Goal: Task Accomplishment & Management: Use online tool/utility

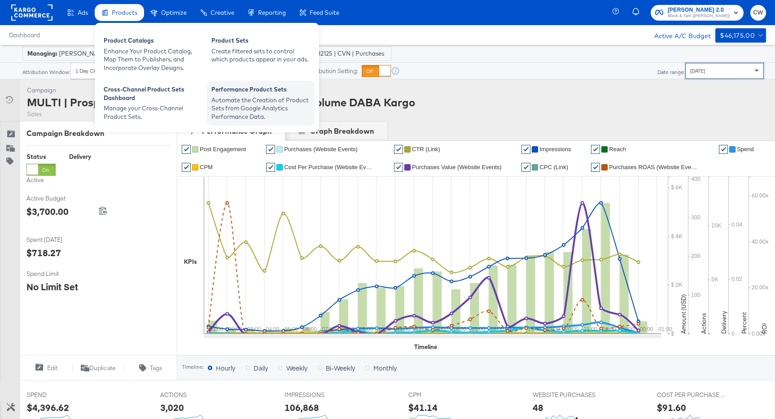
scroll to position [45, 0]
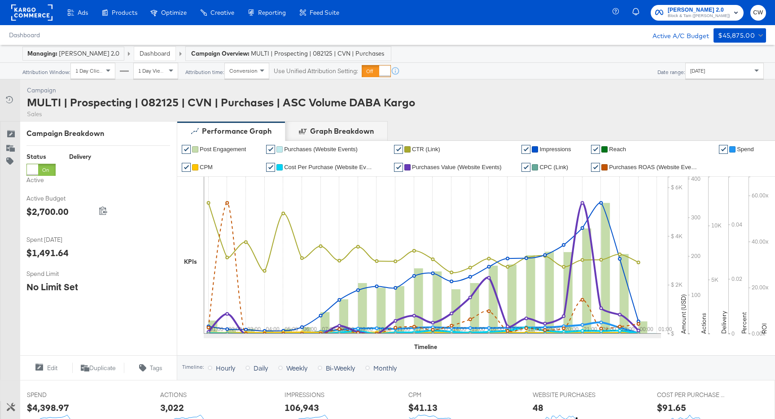
click at [741, 72] on div "Yesterday" at bounding box center [725, 70] width 78 height 15
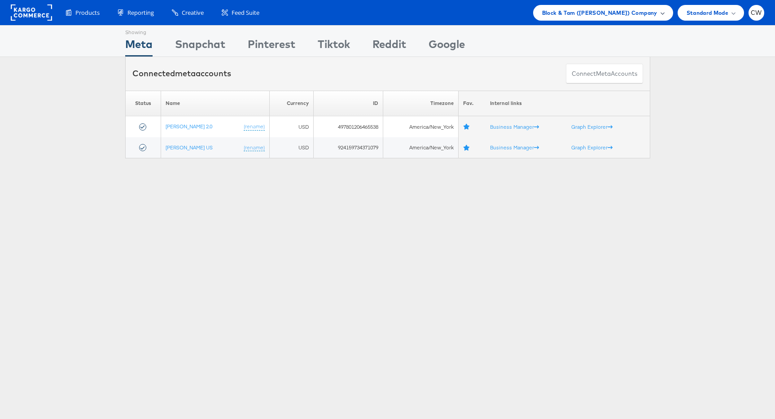
click at [622, 14] on span "Block & Tam (Veronica Beard) Company" at bounding box center [599, 12] width 115 height 9
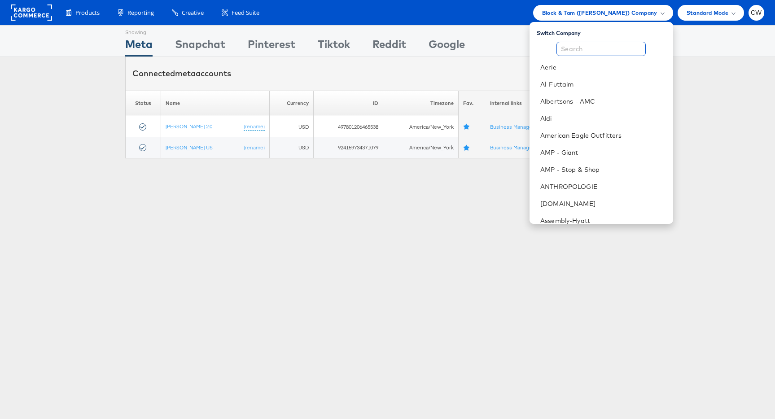
click at [608, 47] on input "text" at bounding box center [601, 49] width 89 height 14
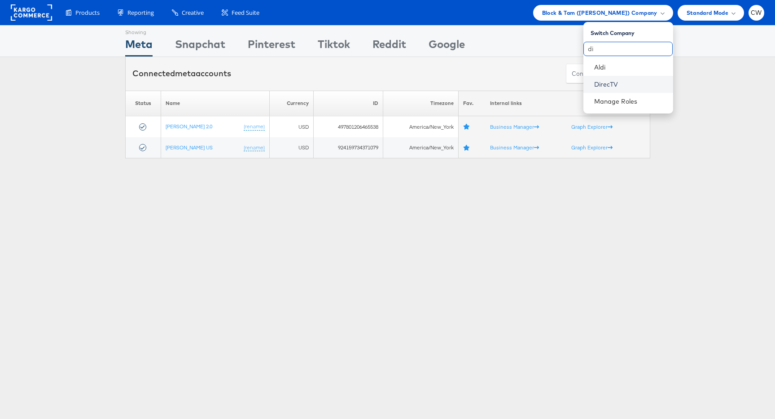
type input "di"
click at [611, 80] on link "DirecTV" at bounding box center [630, 84] width 72 height 9
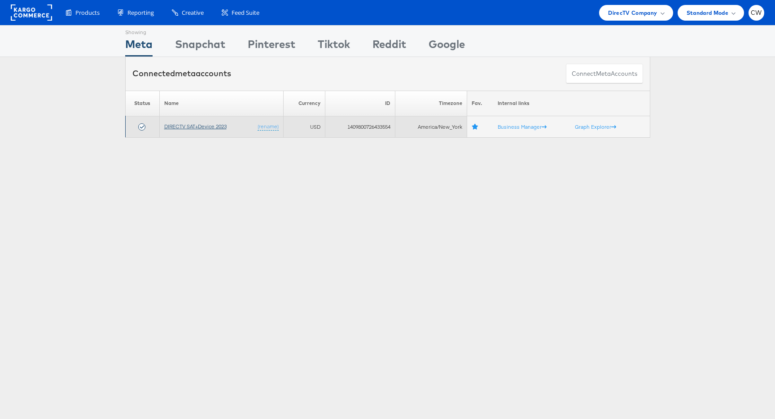
click at [186, 127] on link "DIRECTV SAT+Device 2023" at bounding box center [195, 126] width 62 height 7
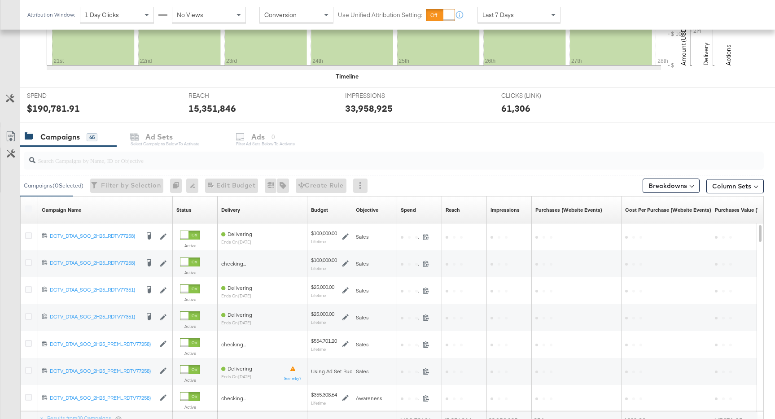
scroll to position [292, 0]
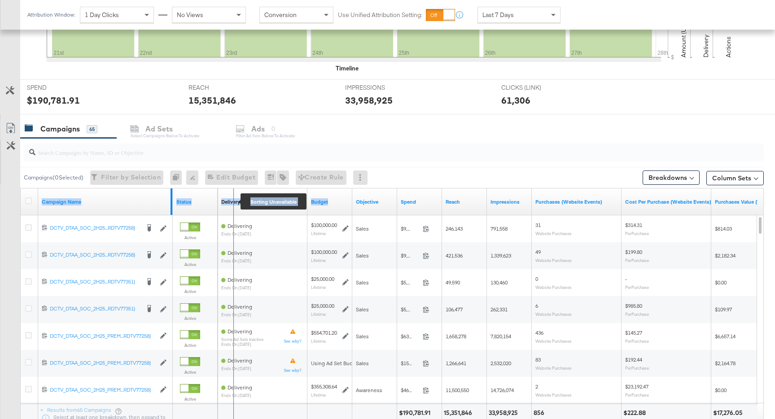
drag, startPoint x: 171, startPoint y: 197, endPoint x: 345, endPoint y: 199, distance: 173.7
click at [21, 188] on div "Campaign Name Status Delivery Sorting Unavailable Budget Objective Spend Reach …" at bounding box center [21, 188] width 0 height 0
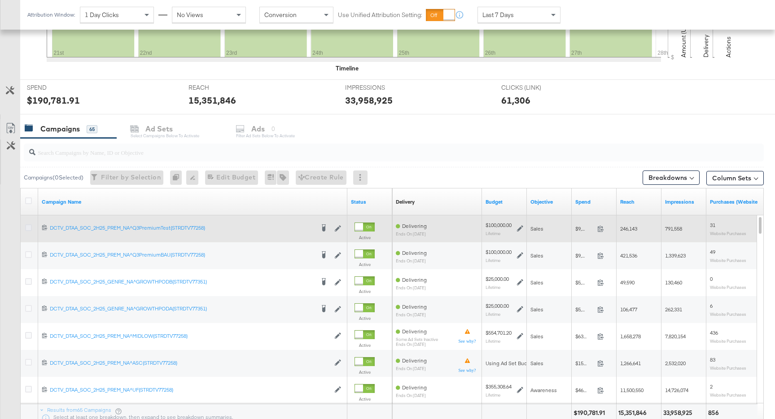
click at [29, 228] on icon at bounding box center [28, 227] width 7 height 7
click at [0, 0] on input "checkbox" at bounding box center [0, 0] width 0 height 0
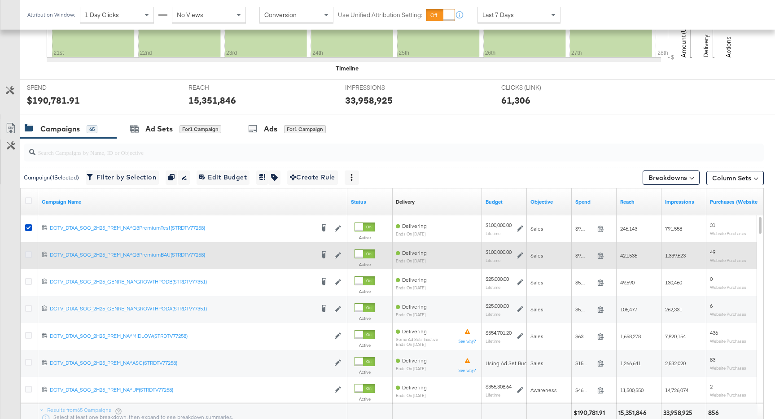
click at [27, 253] on icon at bounding box center [28, 254] width 7 height 7
click at [0, 0] on input "checkbox" at bounding box center [0, 0] width 0 height 0
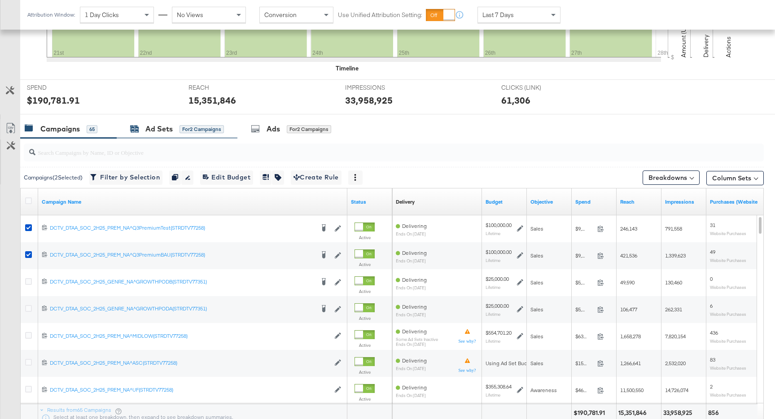
click at [210, 125] on span "for 2 Campaigns" at bounding box center [202, 129] width 44 height 8
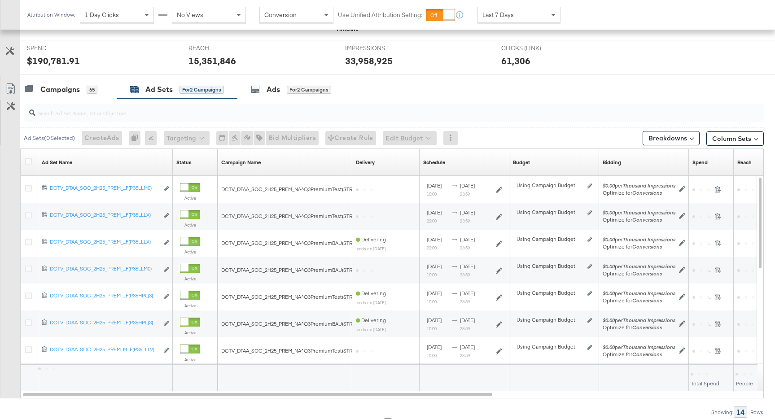
scroll to position [336, 0]
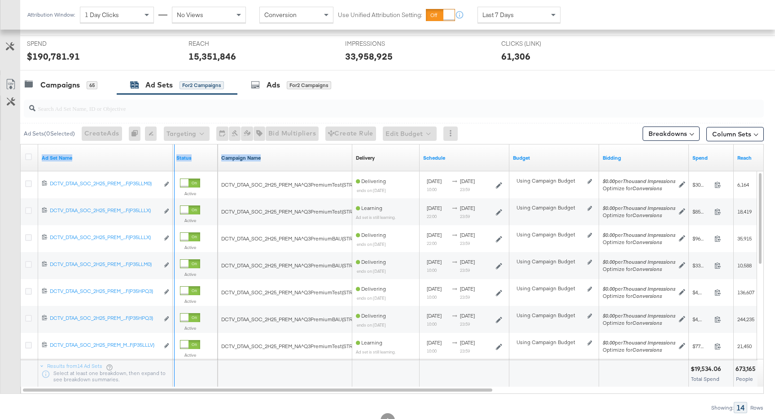
drag, startPoint x: 170, startPoint y: 155, endPoint x: 329, endPoint y: 155, distance: 158.9
click at [21, 145] on div "Ad Set Name Status Campaign Name Delivery Sorting Unavailable Schedule Budget B…" at bounding box center [21, 145] width 0 height 0
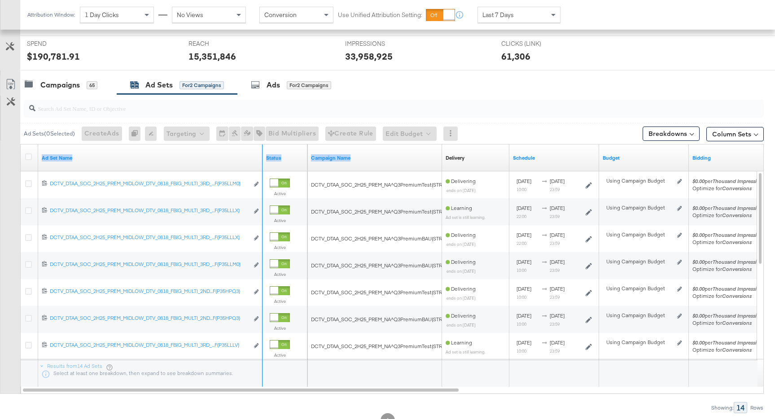
drag, startPoint x: 260, startPoint y: 165, endPoint x: 370, endPoint y: 166, distance: 110.0
click at [21, 145] on div "Ad Set Name Status Campaign Name Delivery Sorting Unavailable Schedule Budget B…" at bounding box center [21, 145] width 0 height 0
drag, startPoint x: 260, startPoint y: 163, endPoint x: 283, endPoint y: 163, distance: 22.4
click at [283, 163] on div "Ad Set Name Status" at bounding box center [164, 158] width 287 height 27
click at [92, 83] on div "65" at bounding box center [92, 85] width 11 height 8
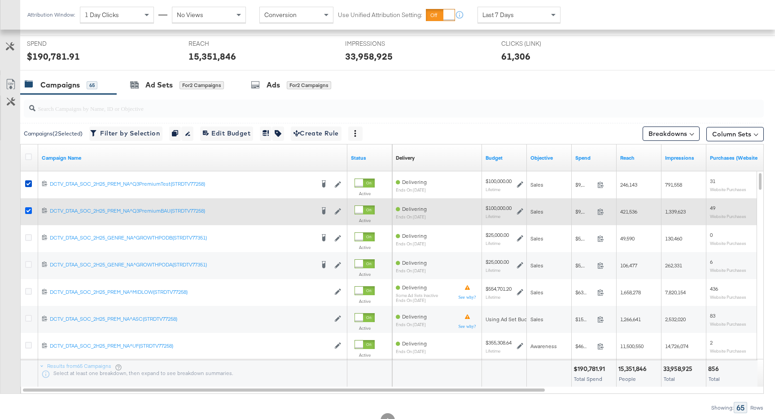
click at [29, 209] on icon at bounding box center [28, 210] width 7 height 7
click at [0, 0] on input "checkbox" at bounding box center [0, 0] width 0 height 0
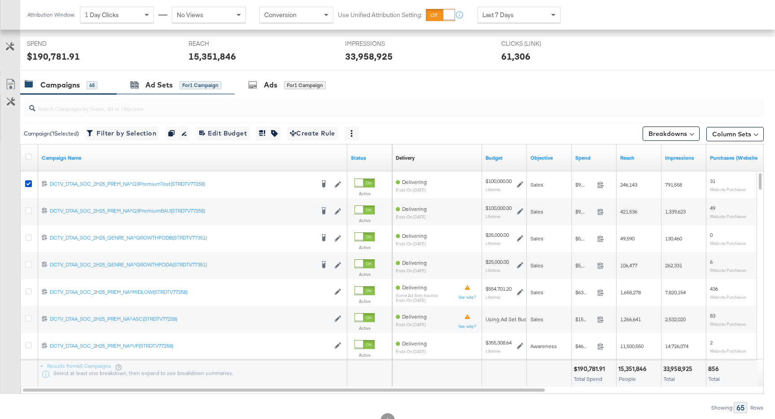
click at [181, 94] on div "Ad Sets for 1 Campaign" at bounding box center [176, 84] width 118 height 19
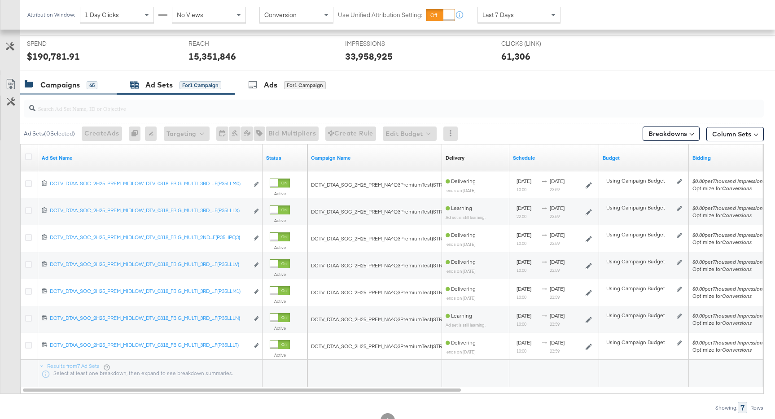
click at [85, 89] on div "Campaigns 65" at bounding box center [61, 85] width 73 height 10
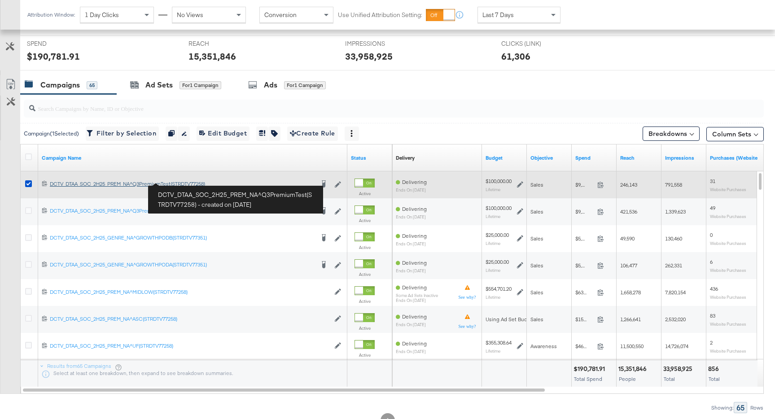
click at [191, 182] on div "DCTV_DTAA_SOC_2H25_PREM_NA^Q3PremiumTest(STRDTV77258) DCTV_DTAA_SOC_2H25_PREM_N…" at bounding box center [182, 183] width 264 height 7
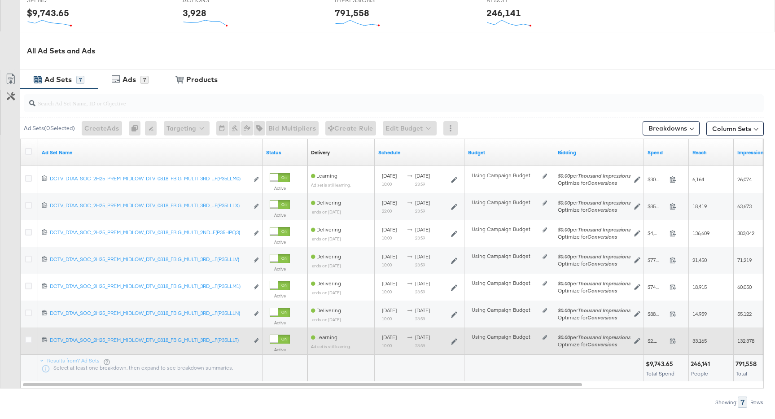
scroll to position [429, 0]
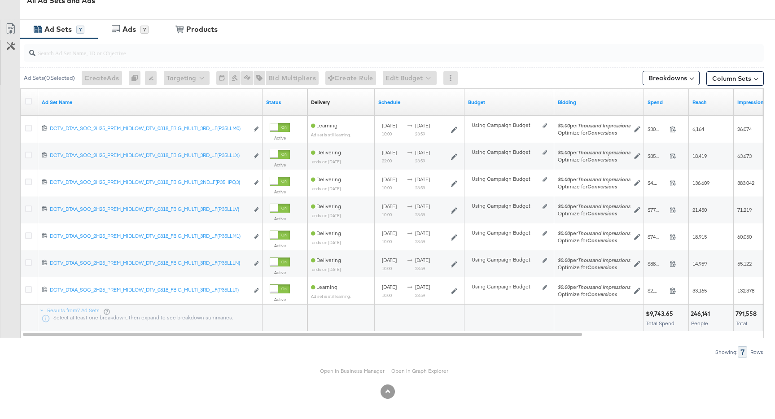
click at [360, 374] on div "Open in Business Manager Open in Graph Explorer" at bounding box center [387, 371] width 775 height 27
click at [364, 372] on link "Open in Business Manager" at bounding box center [352, 371] width 65 height 7
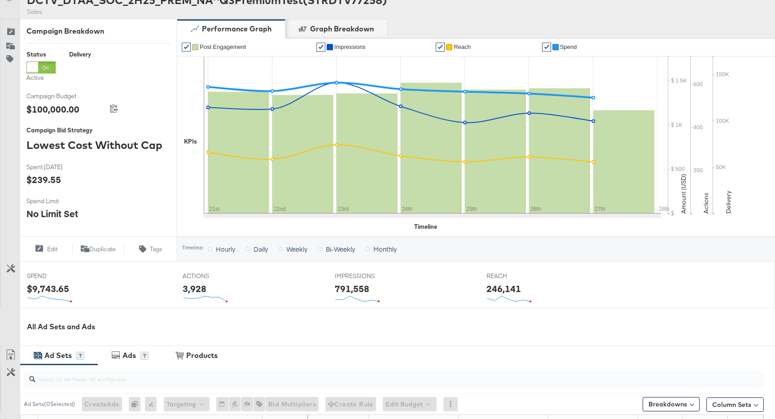
scroll to position [0, 0]
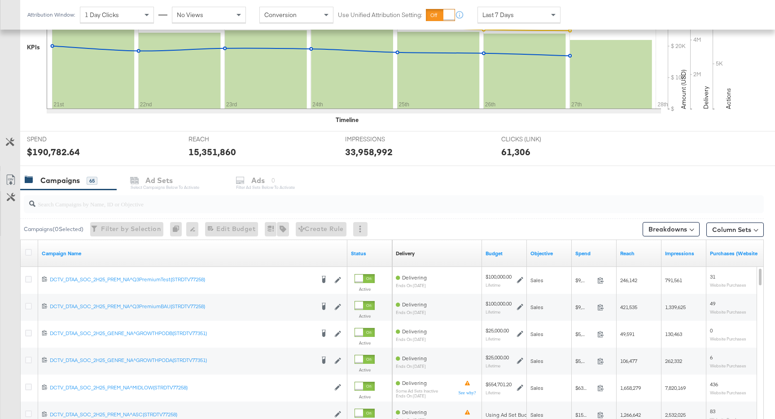
scroll to position [241, 0]
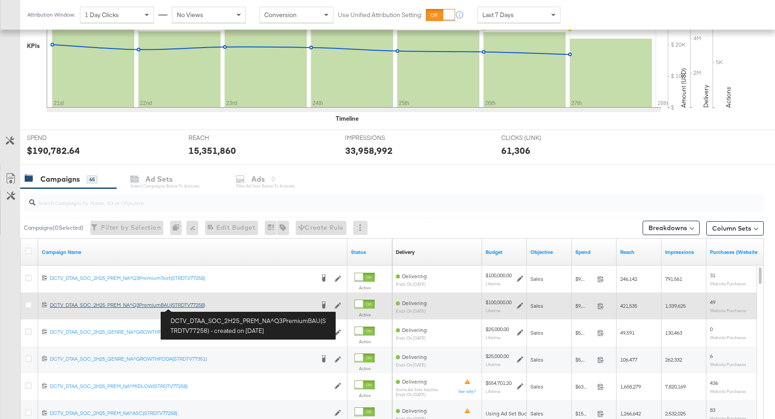
click at [194, 308] on div "DCTV_DTAA_SOC_2H25_PREM_NA^Q3PremiumBAU(STRDTV77258) DCTV_DTAA_SOC_2H25_PREM_NA…" at bounding box center [182, 305] width 264 height 7
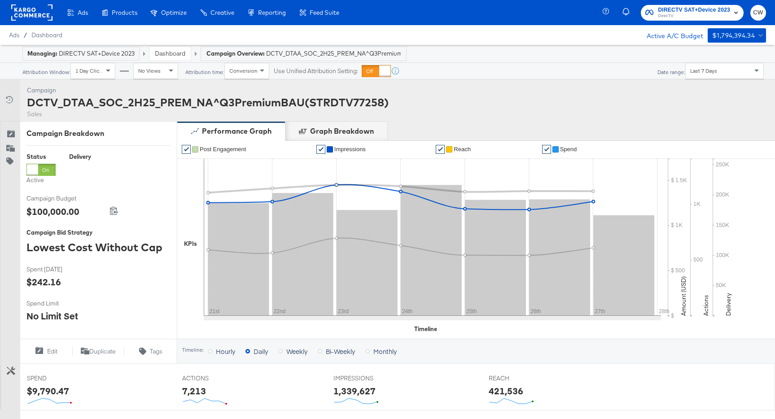
scroll to position [429, 0]
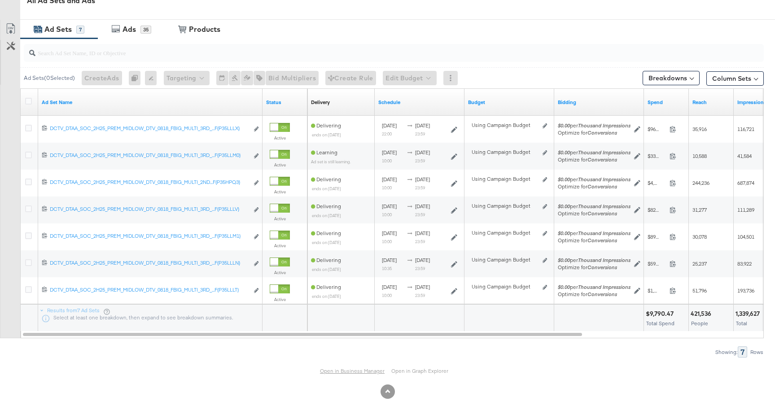
click at [354, 371] on link "Open in Business Manager" at bounding box center [352, 371] width 65 height 7
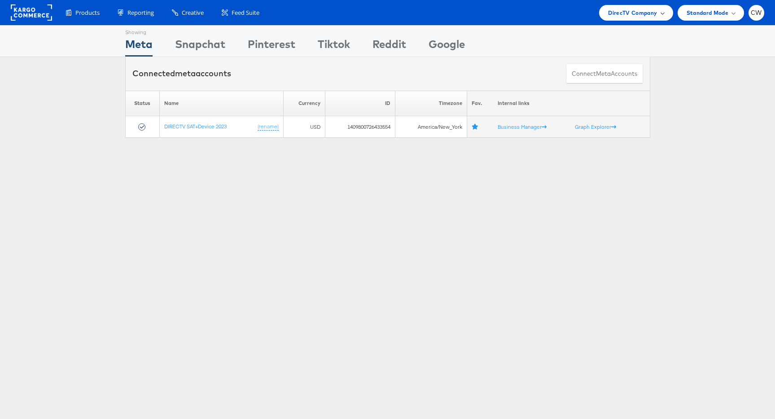
click at [657, 16] on div "DirecTV Company" at bounding box center [636, 12] width 56 height 9
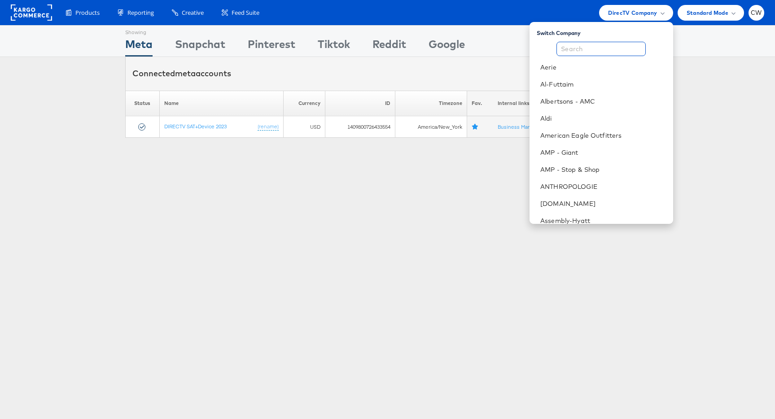
click at [638, 45] on input "text" at bounding box center [601, 49] width 89 height 14
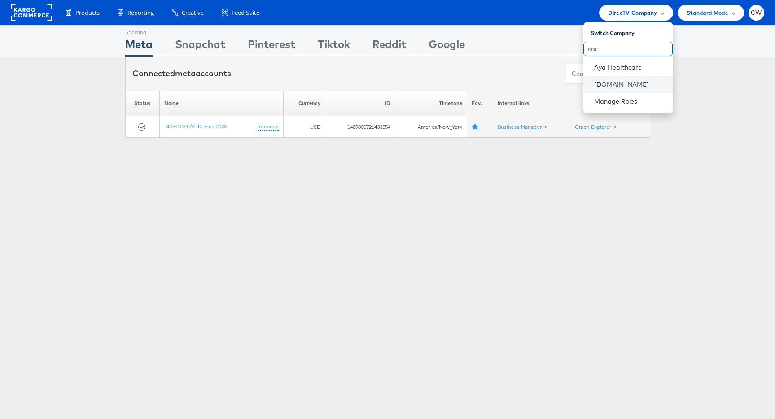
type input "car"
click at [637, 83] on link "[DOMAIN_NAME]" at bounding box center [630, 84] width 72 height 9
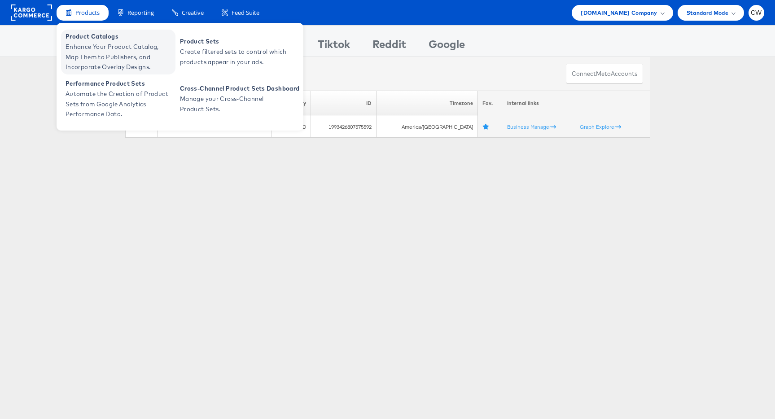
click at [88, 50] on span "Enhance Your Product Catalog, Map Them to Publishers, and Incorporate Overlay D…" at bounding box center [120, 57] width 108 height 31
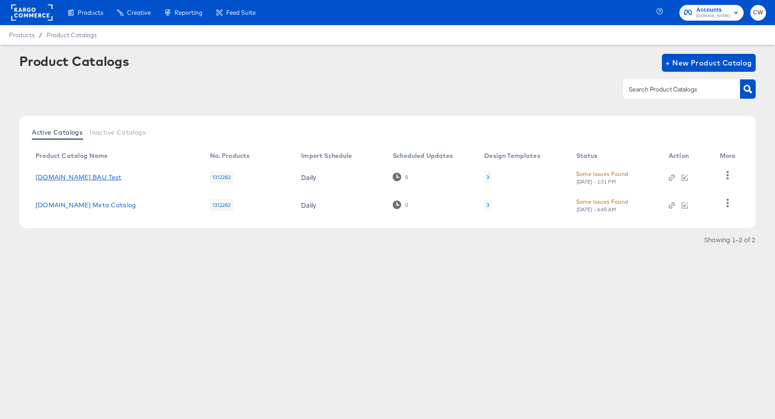
click at [85, 179] on link "Cars.com BAU Test" at bounding box center [78, 177] width 86 height 7
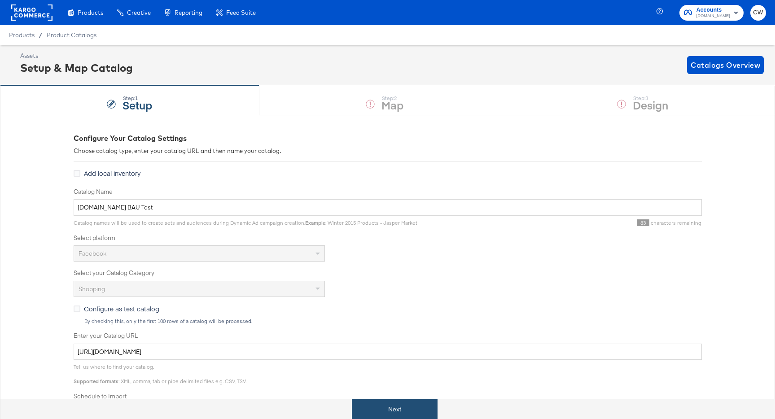
click at [424, 400] on button "Next" at bounding box center [395, 409] width 86 height 20
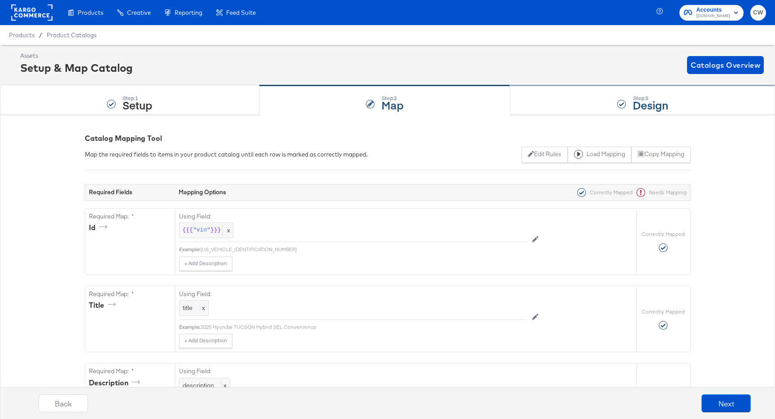
click at [589, 95] on div "Step: 3 Design" at bounding box center [642, 101] width 265 height 30
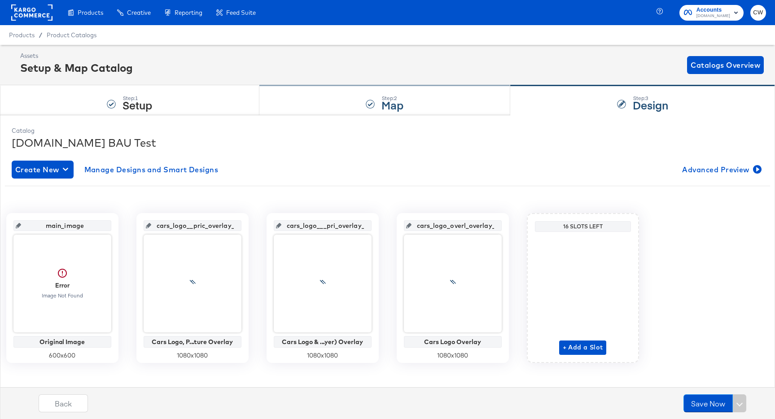
scroll to position [9, 0]
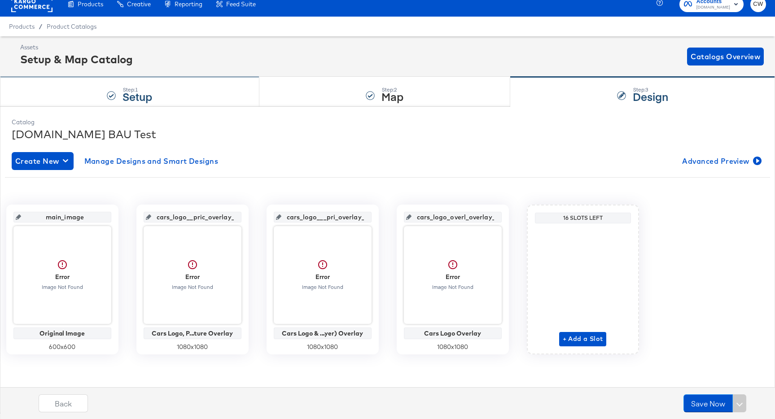
click at [217, 84] on div "Step: 1 Setup" at bounding box center [129, 92] width 259 height 30
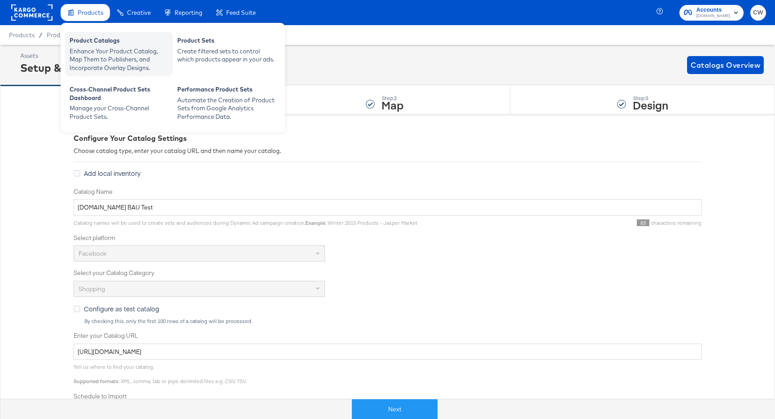
click at [89, 48] on div "Enhance Your Product Catalog, Map Them to Publishers, and Incorporate Overlay D…" at bounding box center [119, 59] width 99 height 25
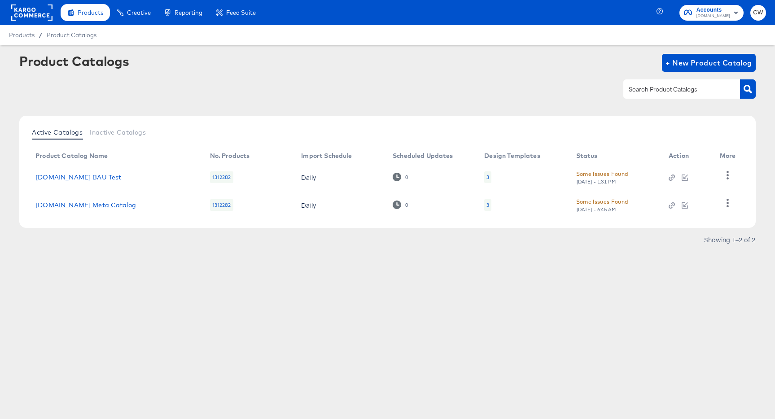
click at [94, 207] on link "[DOMAIN_NAME] Meta Catalog" at bounding box center [85, 205] width 101 height 7
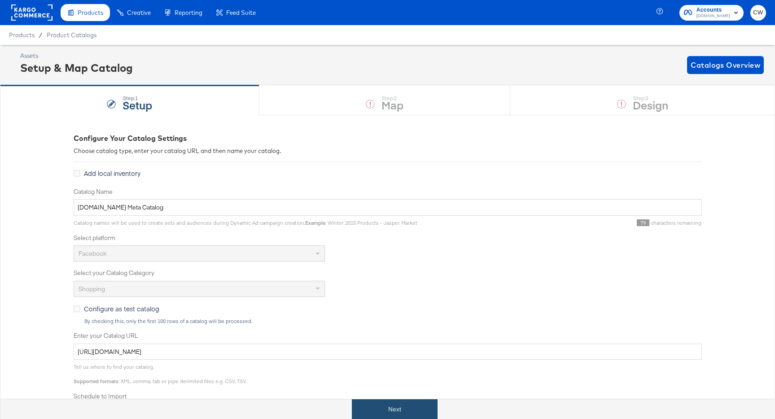
click at [422, 406] on button "Next" at bounding box center [395, 409] width 86 height 20
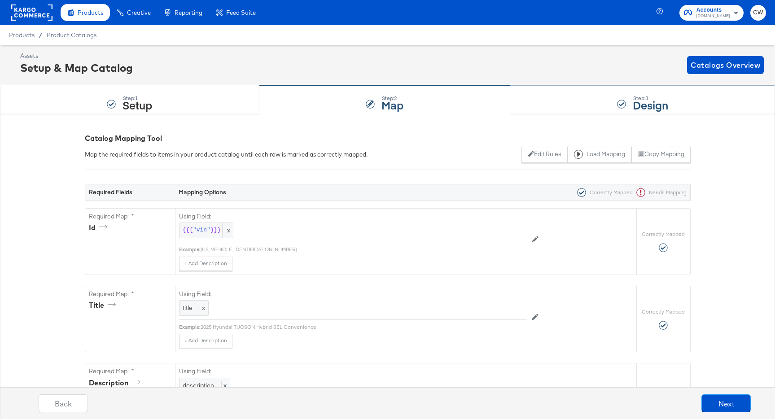
click at [614, 102] on div "Step: 3 Design" at bounding box center [642, 101] width 265 height 30
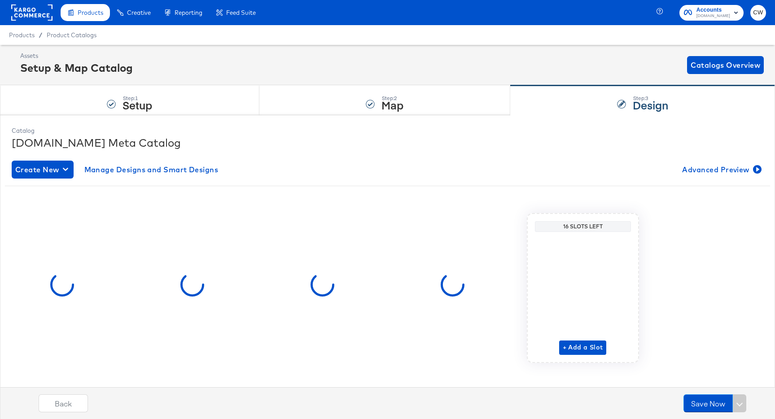
scroll to position [9, 0]
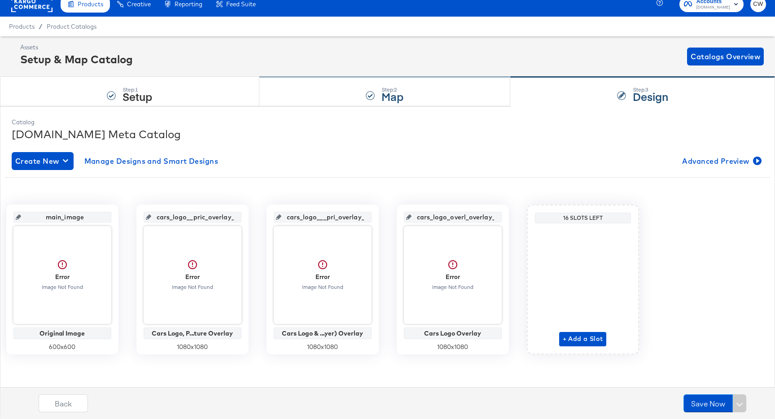
click at [446, 81] on div "Step: 2 Map" at bounding box center [384, 92] width 251 height 30
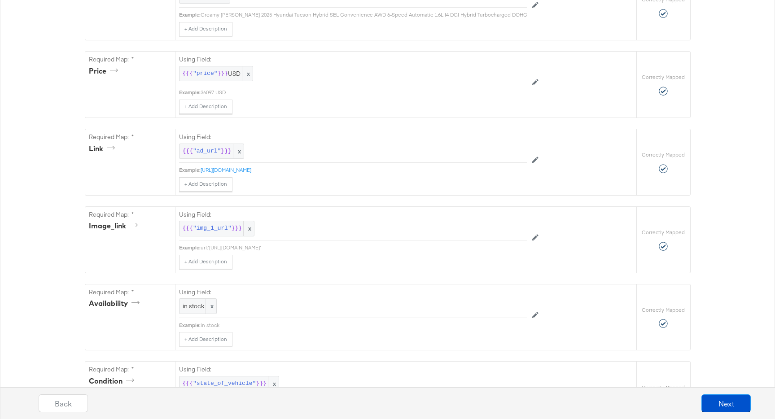
scroll to position [390, 0]
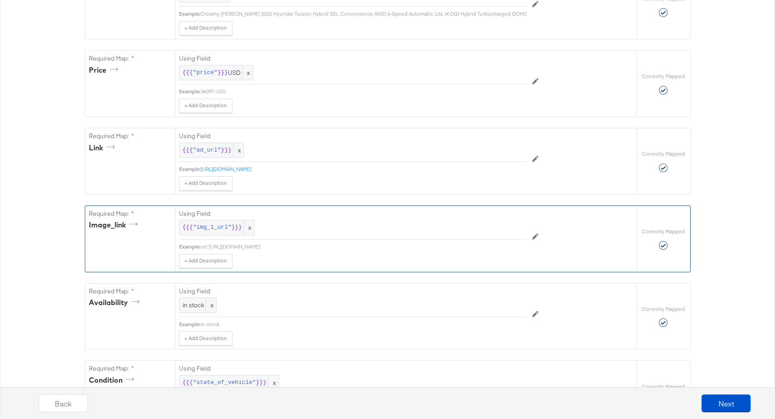
click at [351, 247] on div "url:'https://platform.cstatic-images.com/xxlarge/in/v2/ebefb877-6130-5224-8931-…" at bounding box center [364, 246] width 326 height 7
copy div "url:'https://platform.cstatic-images.com/xxlarge/in/v2/ebefb877-6130-5224-8931-…"
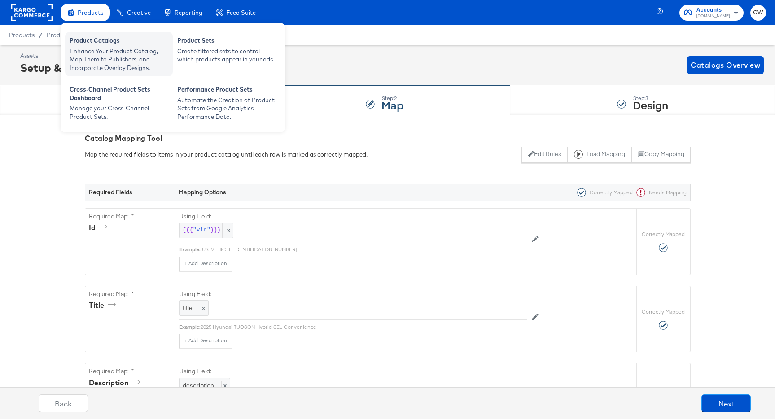
click at [92, 40] on div "Product Catalogs" at bounding box center [119, 41] width 99 height 11
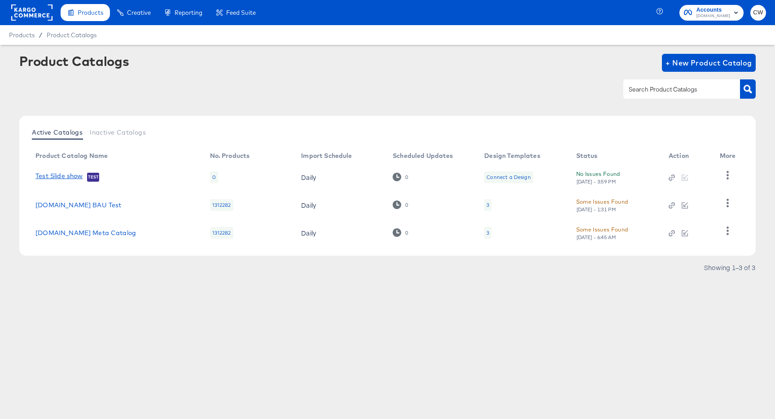
click at [72, 176] on link "Test Slide show" at bounding box center [58, 176] width 47 height 9
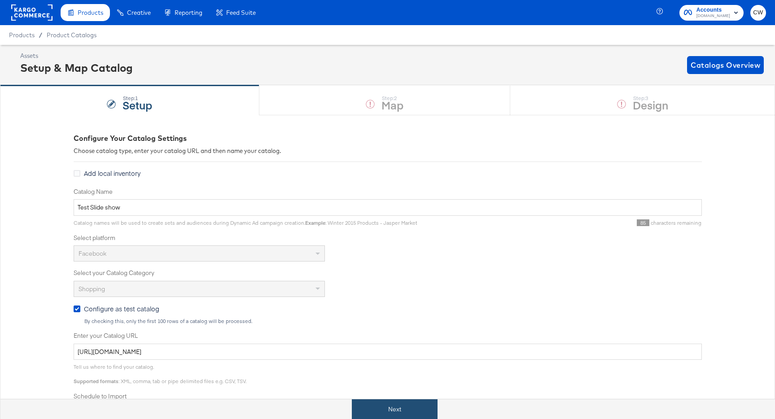
click at [397, 406] on button "Next" at bounding box center [395, 409] width 86 height 20
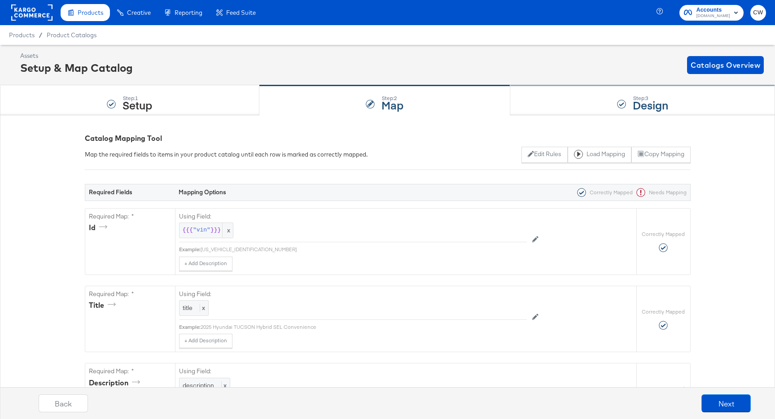
click at [621, 100] on div at bounding box center [621, 104] width 9 height 9
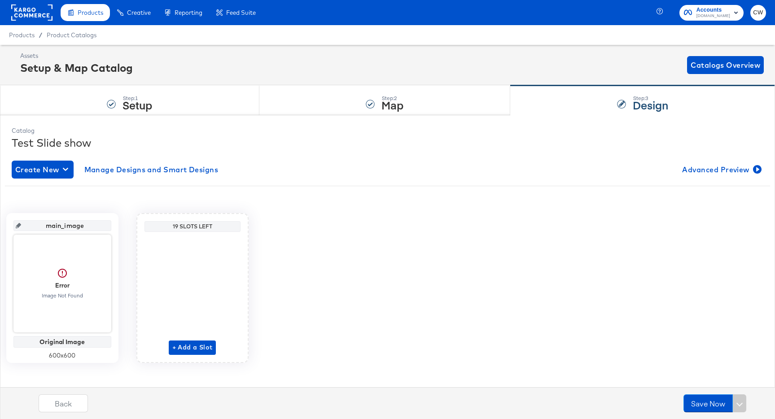
scroll to position [9, 0]
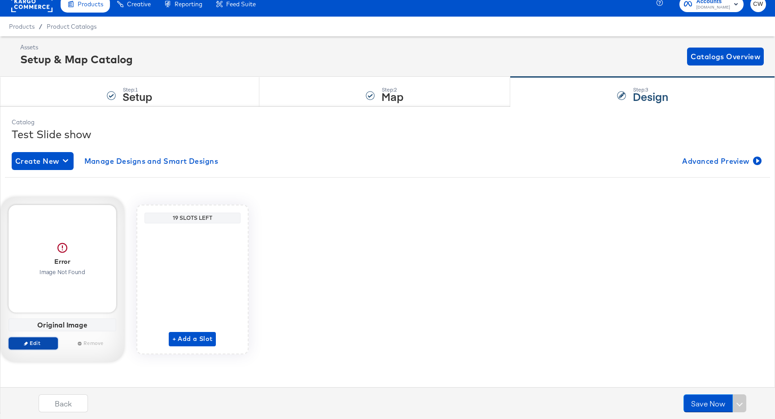
click at [34, 346] on span "Edit" at bounding box center [32, 343] width 41 height 7
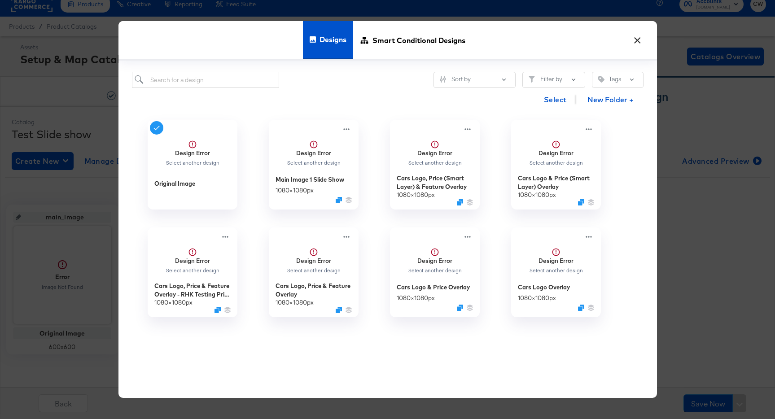
click at [639, 38] on button "×" at bounding box center [638, 38] width 16 height 16
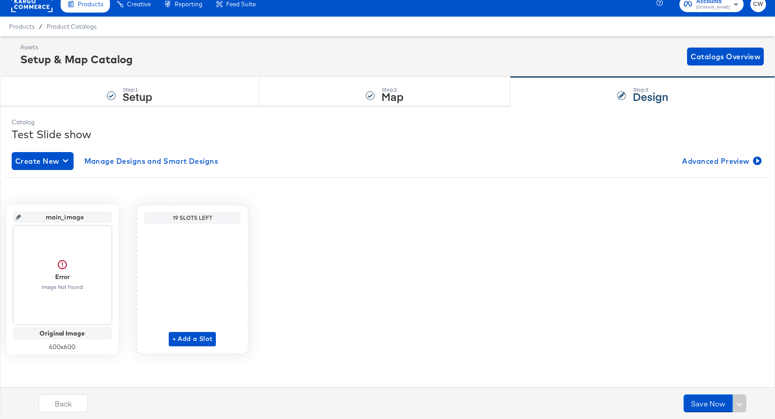
scroll to position [0, 0]
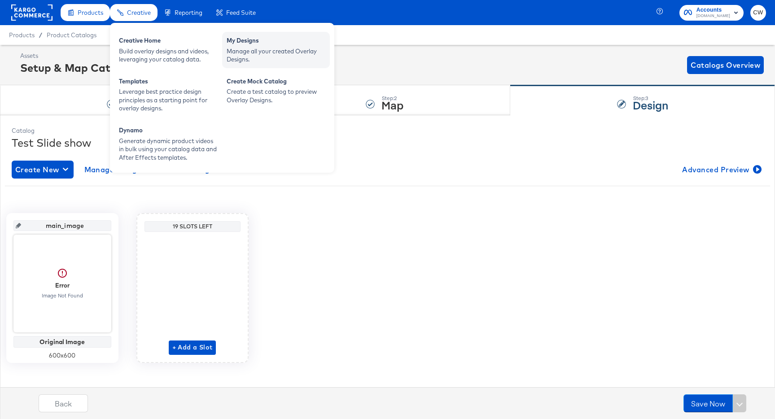
click at [254, 49] on div "Manage all your created Overlay Designs." at bounding box center [276, 55] width 99 height 17
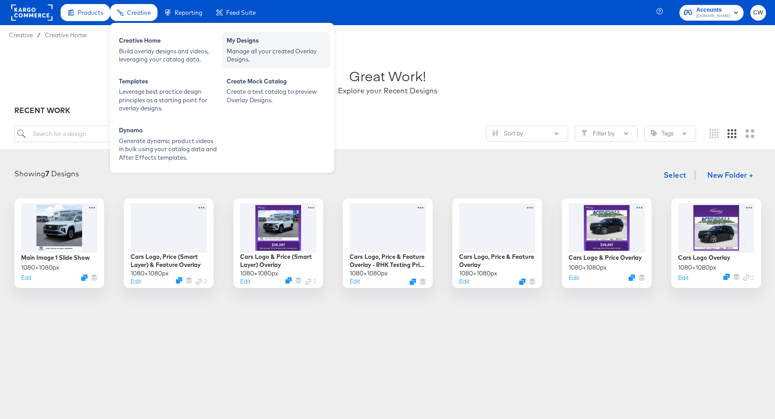
click at [278, 38] on div "My Designs" at bounding box center [276, 41] width 99 height 11
click at [255, 50] on div "Manage all your created Overlay Designs." at bounding box center [276, 55] width 99 height 17
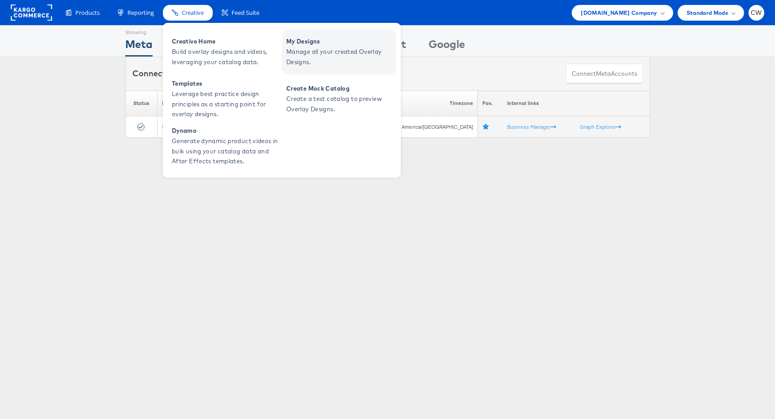
click at [325, 53] on span "Manage all your created Overlay Designs." at bounding box center [340, 57] width 108 height 21
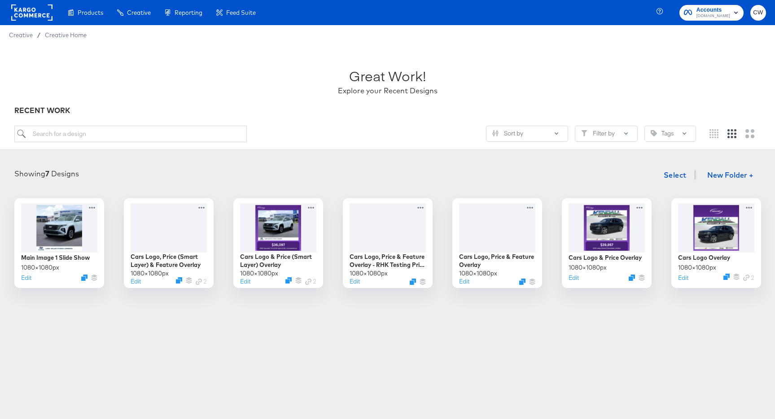
scroll to position [52, 0]
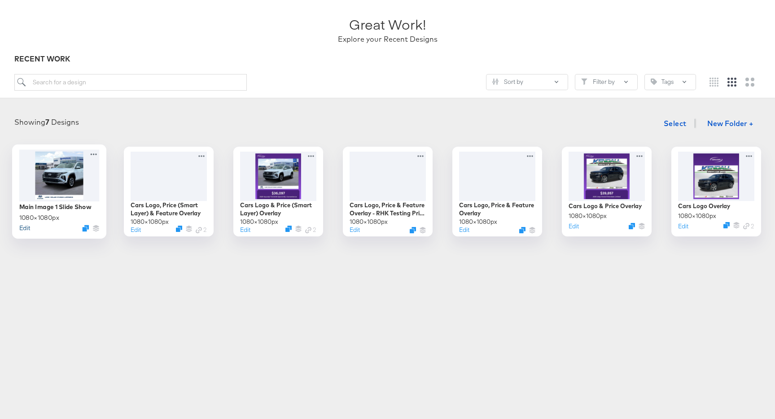
click at [24, 227] on button "Edit" at bounding box center [24, 228] width 11 height 9
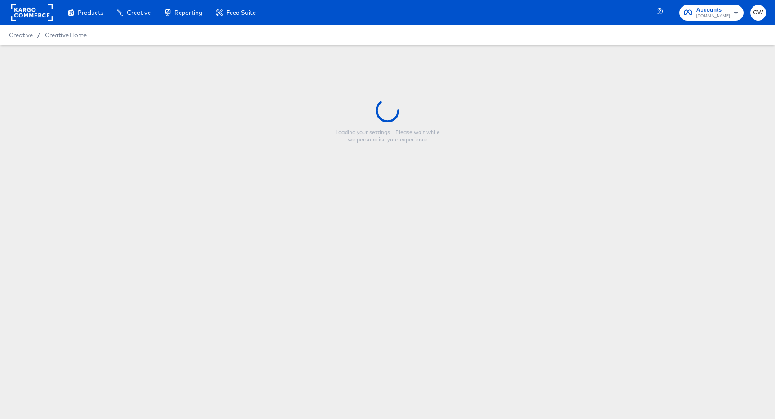
type input "Main Image 1 Slide Show"
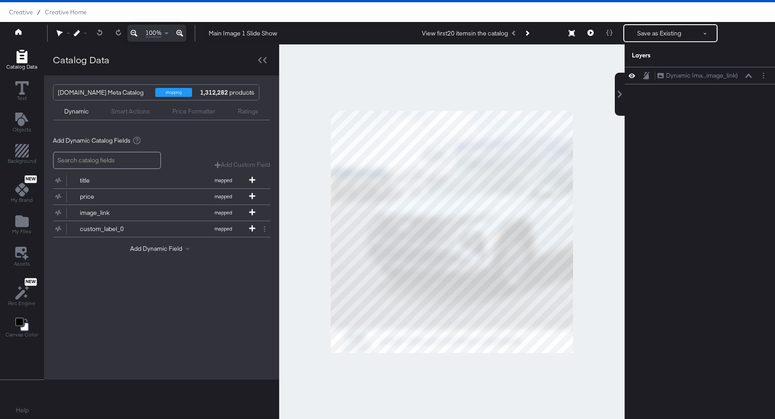
scroll to position [22, 0]
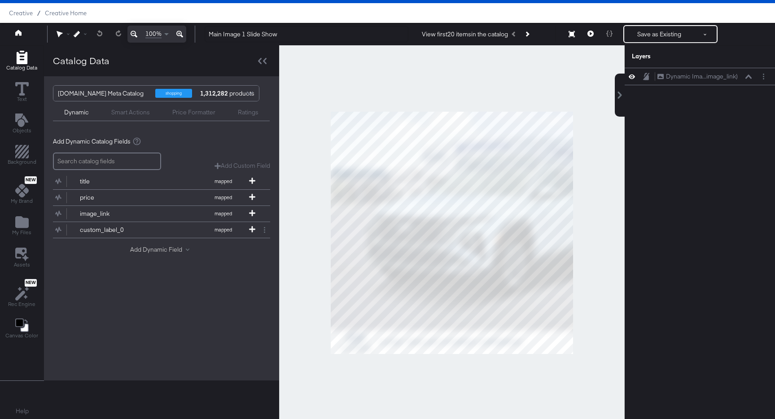
click at [165, 247] on button "Add Dynamic Field" at bounding box center [161, 249] width 63 height 9
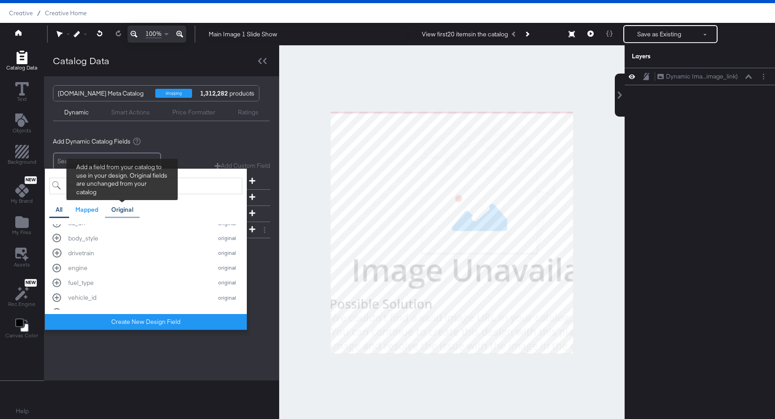
click at [124, 215] on div "Original" at bounding box center [122, 210] width 35 height 18
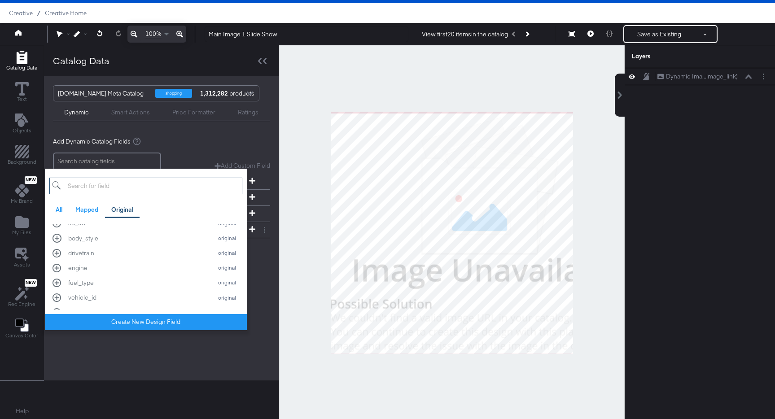
click at [136, 187] on input "search" at bounding box center [145, 186] width 193 height 17
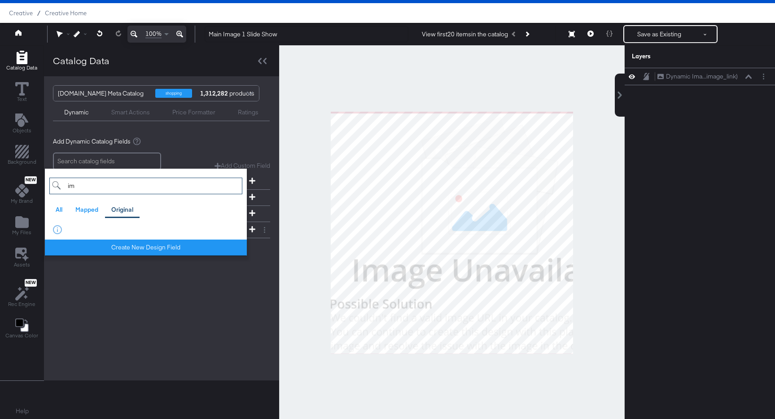
type input "i"
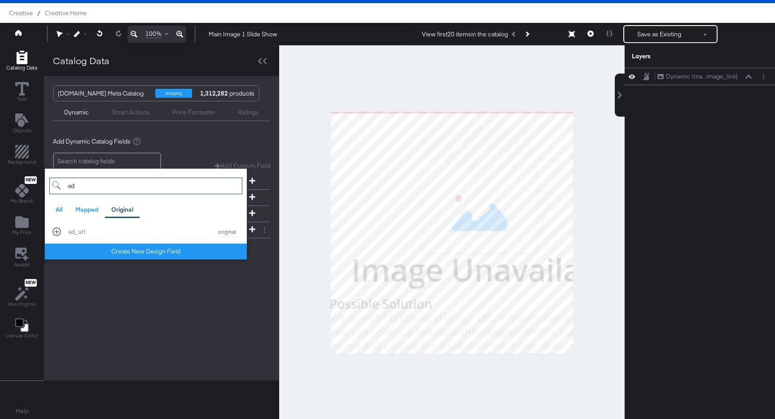
type input "a"
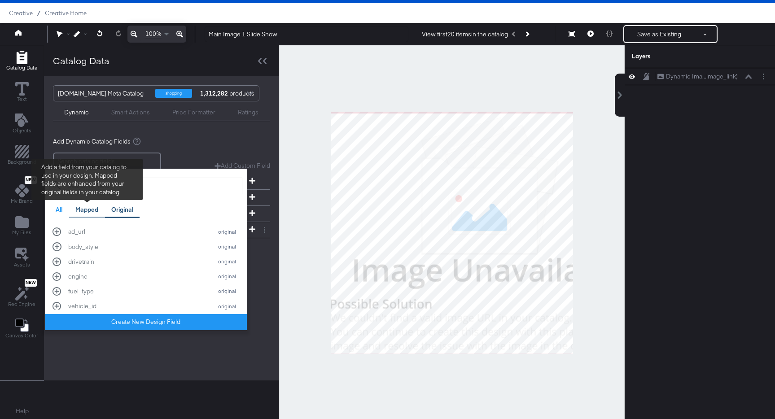
click at [84, 210] on div "Mapped" at bounding box center [86, 210] width 23 height 9
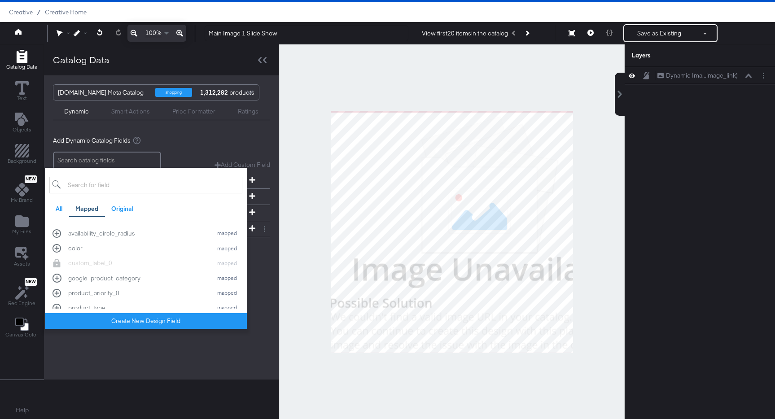
scroll to position [197, 0]
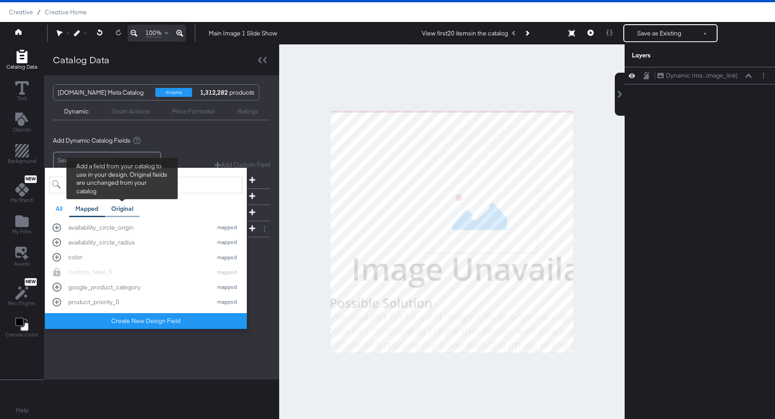
click at [120, 210] on div "Original" at bounding box center [122, 209] width 22 height 9
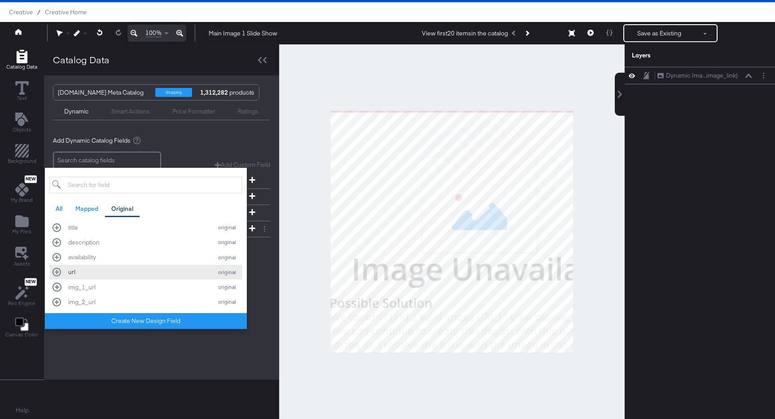
scroll to position [242, 0]
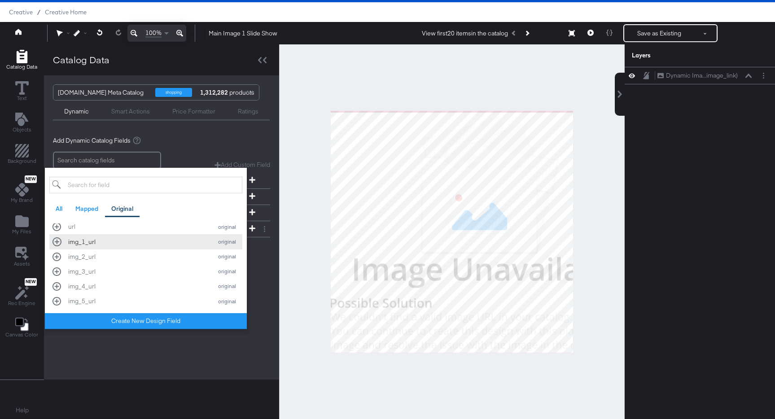
click at [130, 243] on div "img_1_url" at bounding box center [138, 242] width 140 height 9
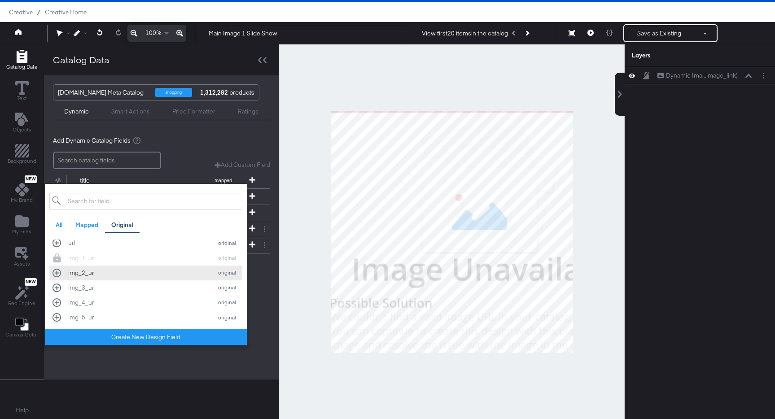
click at [125, 274] on div "img_2_url" at bounding box center [138, 273] width 140 height 9
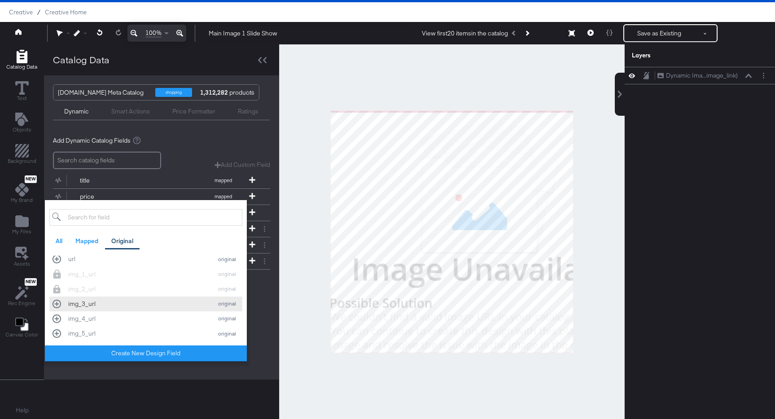
click at [118, 305] on div "img_3_url" at bounding box center [138, 304] width 140 height 9
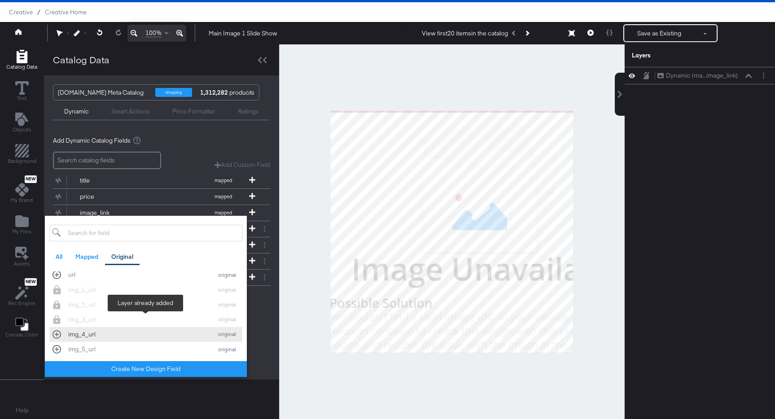
click at [117, 329] on button "img_4_url original" at bounding box center [145, 334] width 193 height 15
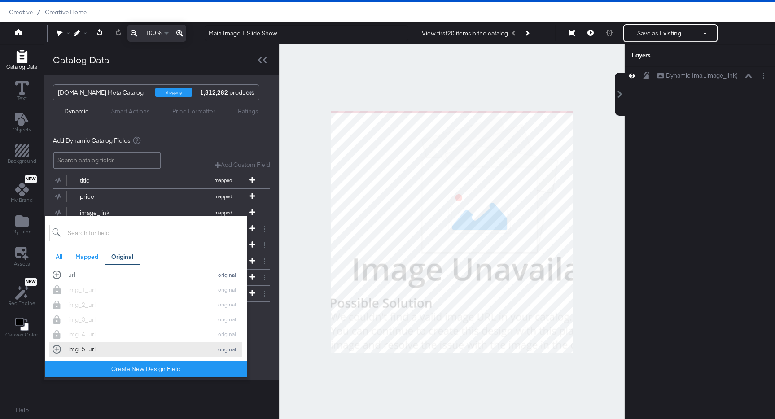
click at [116, 355] on button "img_5_url original" at bounding box center [145, 349] width 193 height 15
click at [120, 392] on div "Catalog Data Cars.com Meta Catalog shopping 1,312,282 products Dynamic Smart Ac…" at bounding box center [161, 231] width 235 height 374
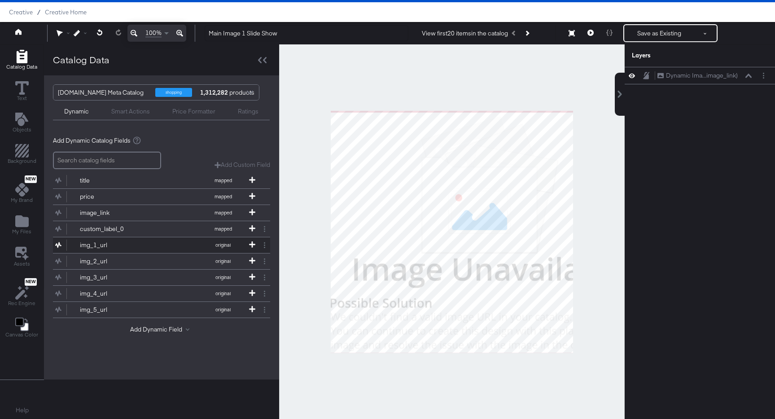
click at [136, 247] on div "img_1_url" at bounding box center [112, 245] width 65 height 9
click at [261, 245] on button at bounding box center [264, 245] width 11 height 11
click at [247, 282] on div "Remove" at bounding box center [239, 278] width 45 height 18
click at [231, 283] on div "Remove" at bounding box center [239, 278] width 45 height 18
click at [264, 245] on circle at bounding box center [264, 245] width 1 height 1
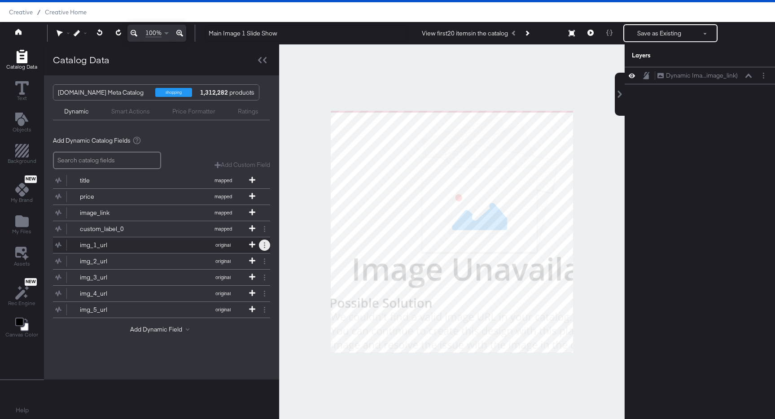
click at [264, 244] on button at bounding box center [264, 245] width 11 height 11
click at [227, 282] on div "Remove" at bounding box center [239, 278] width 45 height 18
click at [229, 280] on button "Remove" at bounding box center [228, 278] width 23 height 9
click at [265, 242] on button at bounding box center [264, 245] width 11 height 11
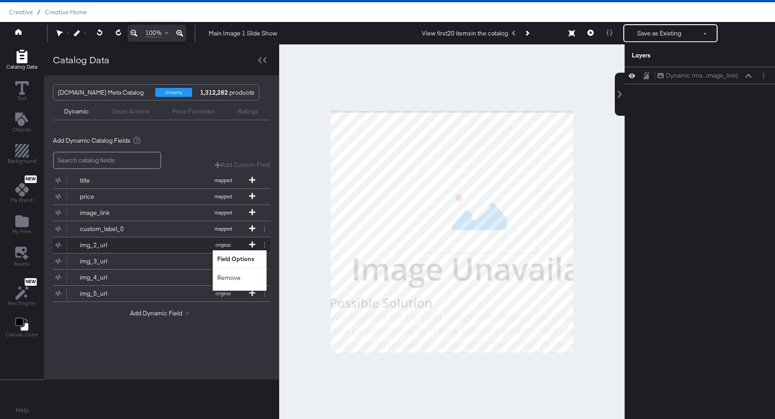
click at [226, 280] on button "Remove" at bounding box center [228, 278] width 23 height 9
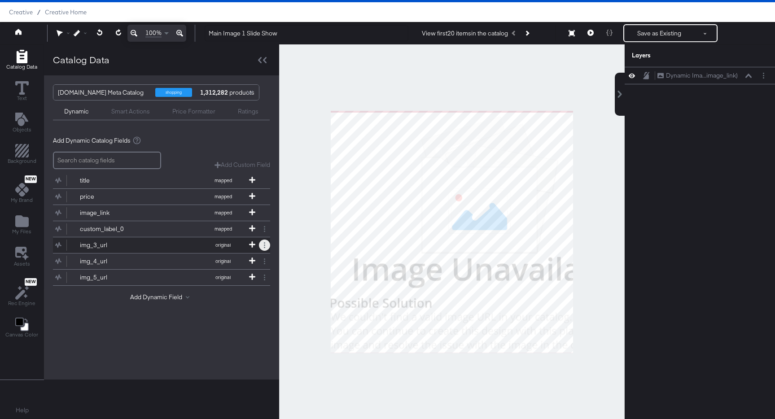
click at [261, 244] on button at bounding box center [264, 245] width 11 height 11
click at [232, 229] on button "Remove" at bounding box center [228, 226] width 23 height 9
click at [264, 245] on circle at bounding box center [264, 245] width 1 height 1
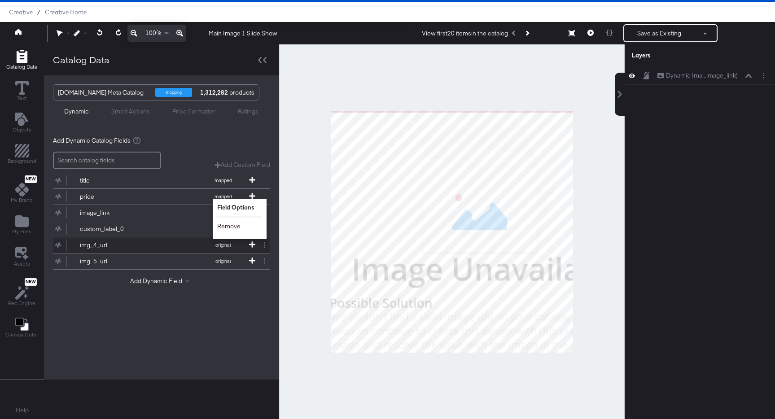
click at [230, 230] on button "Remove" at bounding box center [228, 226] width 23 height 9
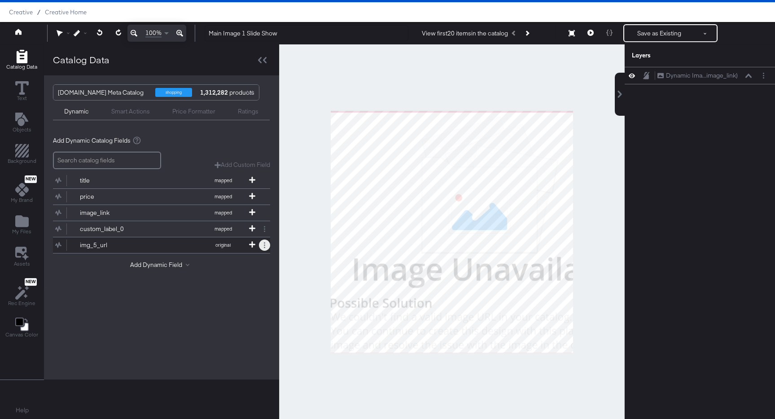
click at [264, 244] on icon at bounding box center [264, 245] width 1 height 6
click at [238, 230] on button "Remove" at bounding box center [228, 226] width 23 height 9
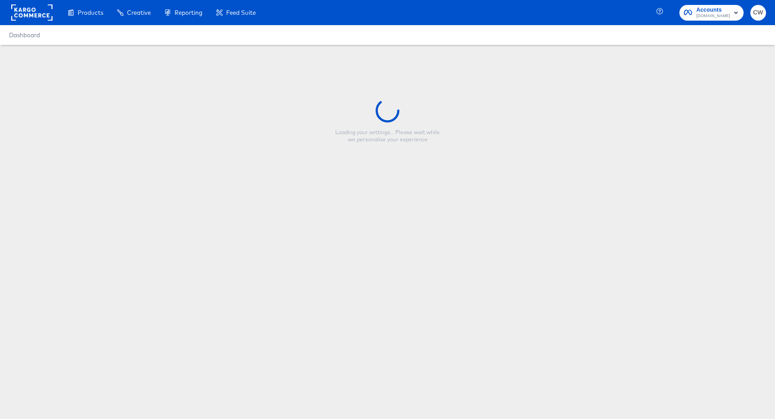
type input "Main Image 1 Slide Show"
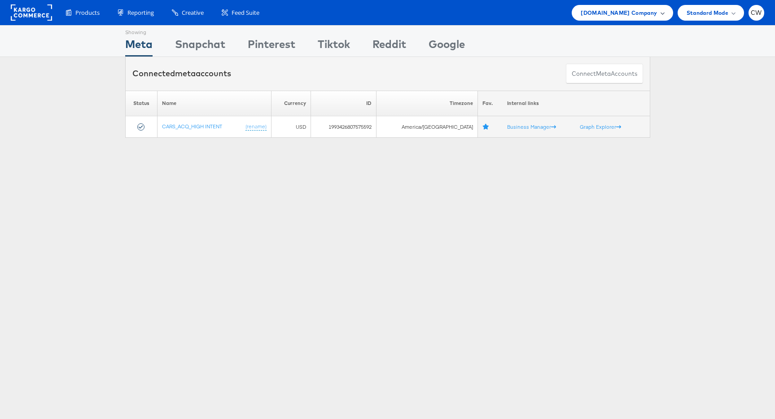
click at [627, 9] on span "Cars.com Company" at bounding box center [619, 12] width 76 height 9
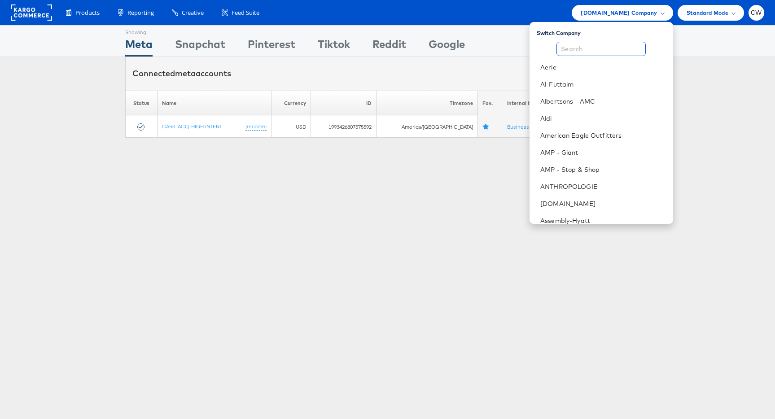
click at [612, 50] on input "text" at bounding box center [601, 49] width 89 height 14
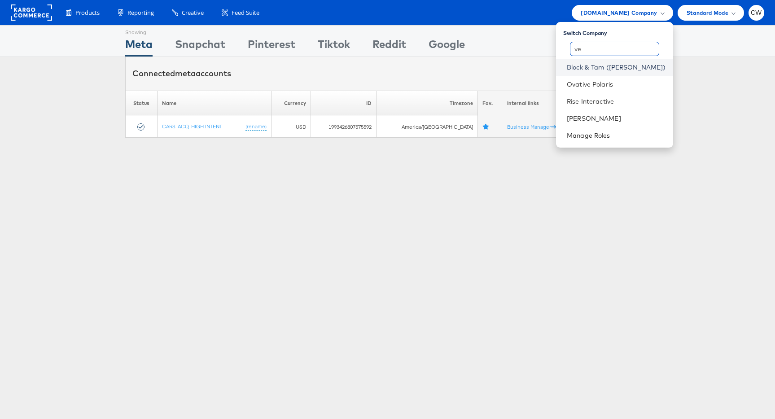
type input "ve"
click at [623, 67] on link "Block & Tam ([PERSON_NAME])" at bounding box center [616, 67] width 99 height 9
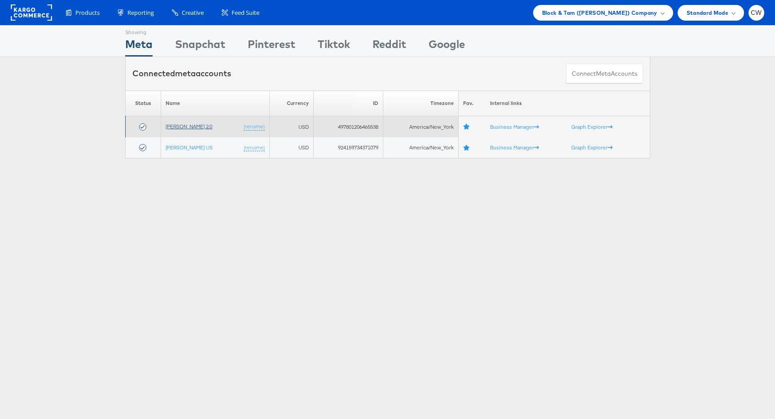
click at [197, 127] on link "[PERSON_NAME] 2.0" at bounding box center [189, 126] width 47 height 7
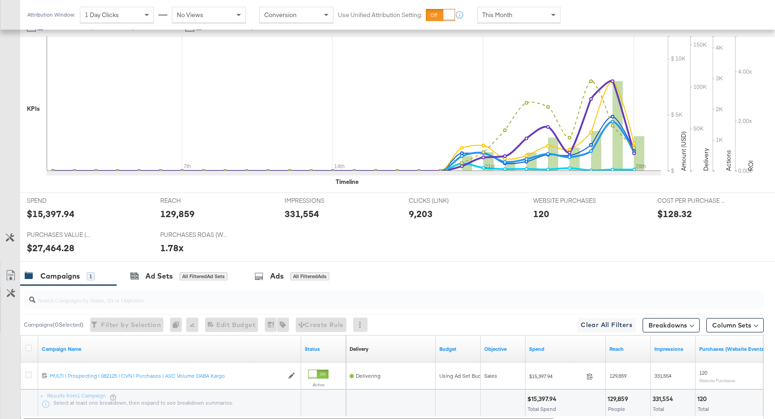
scroll to position [300, 0]
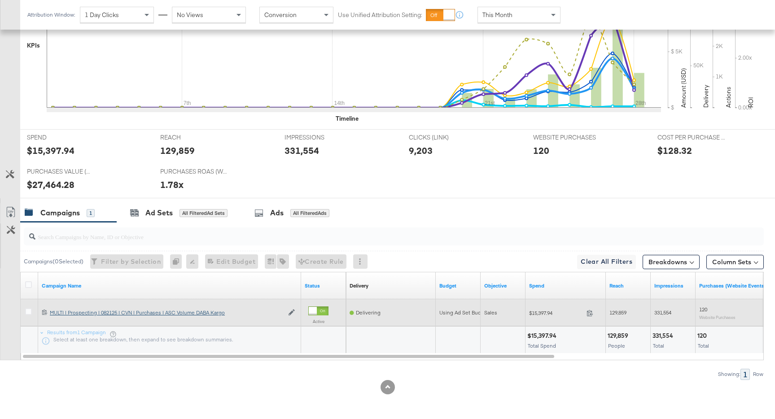
click at [181, 311] on div "MULTI | Prospecting | 082125 | CVN | Purchases | ASC Volume DABA Kargo MULTI | …" at bounding box center [167, 312] width 234 height 7
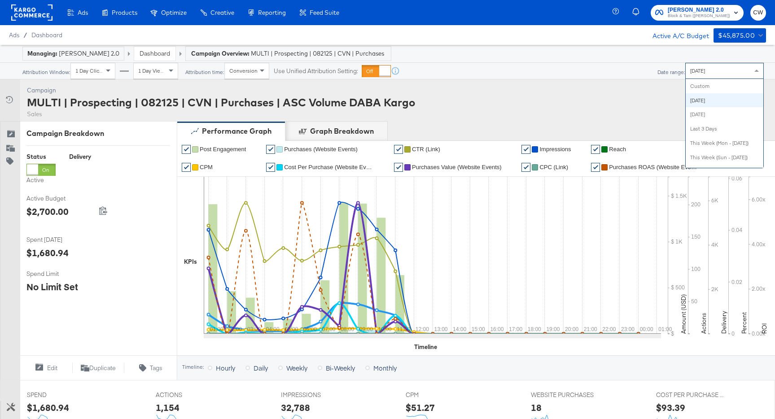
click at [709, 75] on div "Today" at bounding box center [725, 70] width 78 height 15
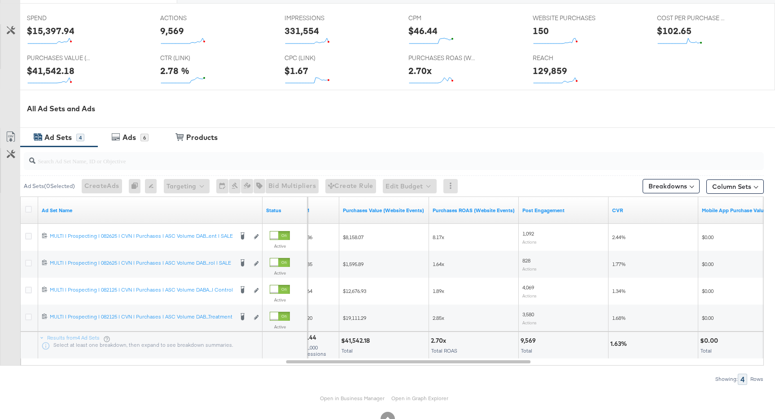
scroll to position [399, 0]
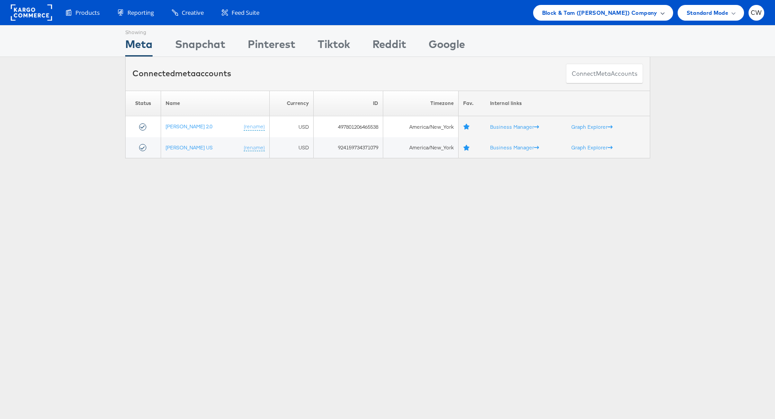
click at [592, 17] on span "Block & Tam ([PERSON_NAME]) Company" at bounding box center [599, 12] width 115 height 9
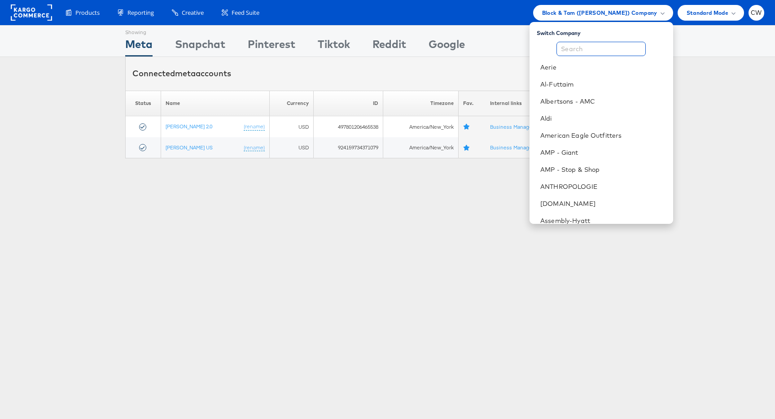
click at [579, 54] on input "text" at bounding box center [601, 49] width 89 height 14
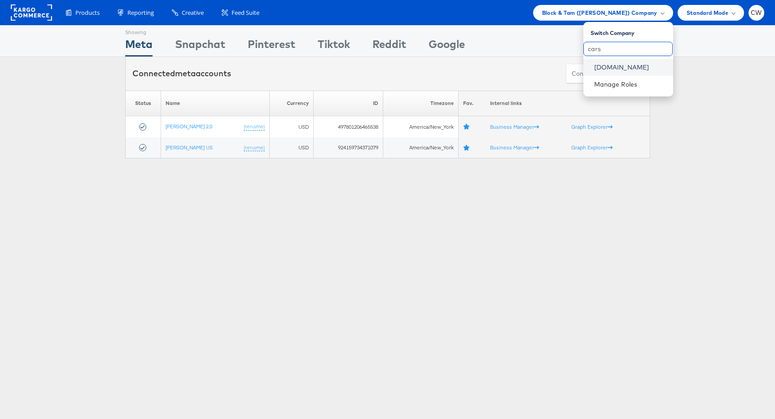
type input "cars"
click at [596, 66] on link "[DOMAIN_NAME]" at bounding box center [630, 67] width 72 height 9
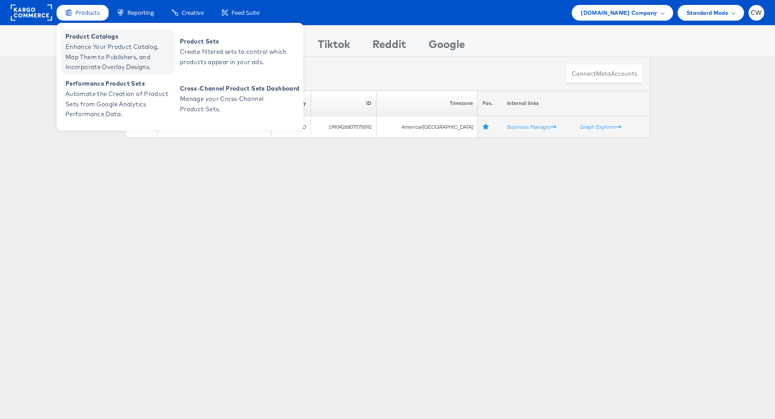
click at [95, 39] on span "Product Catalogs" at bounding box center [120, 36] width 108 height 10
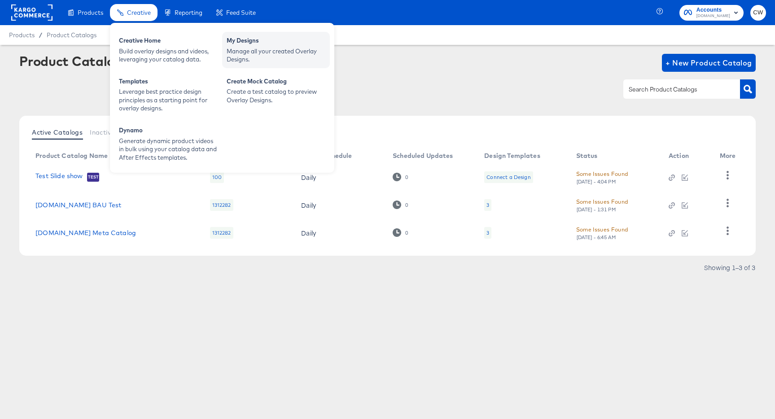
click at [250, 53] on div "Manage all your created Overlay Designs." at bounding box center [276, 55] width 99 height 17
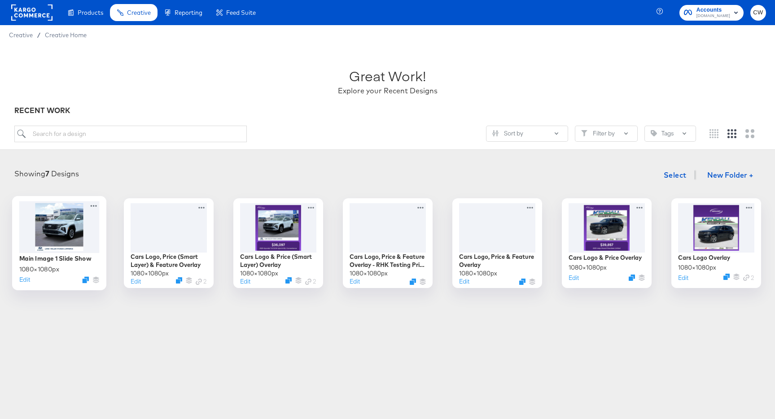
click at [64, 238] on div at bounding box center [59, 227] width 80 height 52
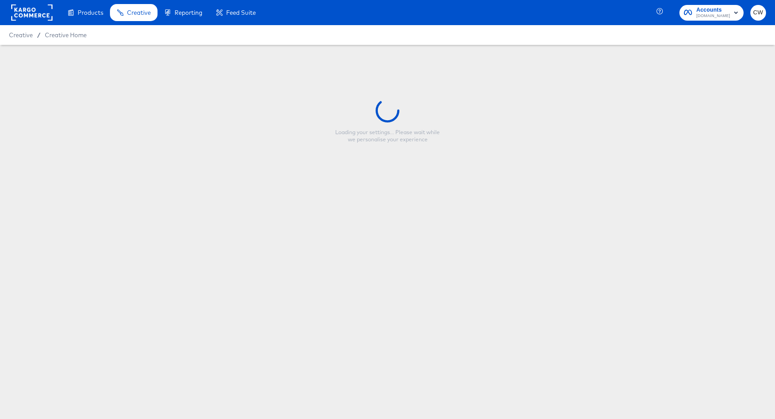
type input "Main Image 1 Slide Show"
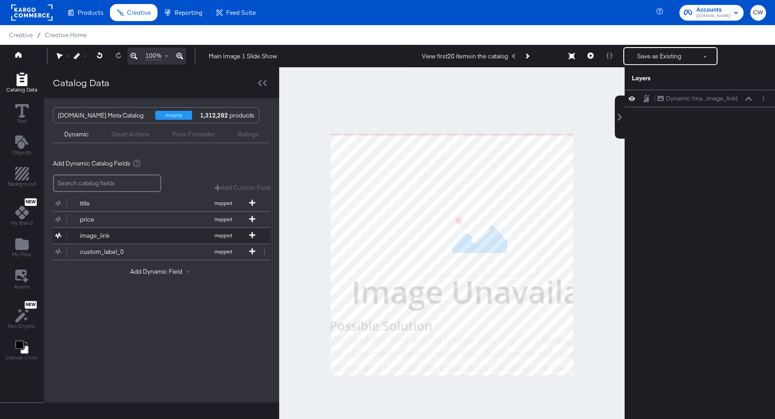
click at [191, 240] on button "image_link mapped" at bounding box center [156, 236] width 206 height 16
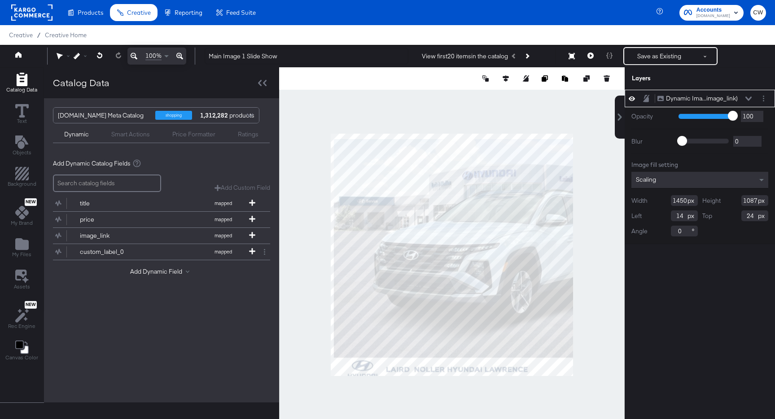
type input "14"
type input "24"
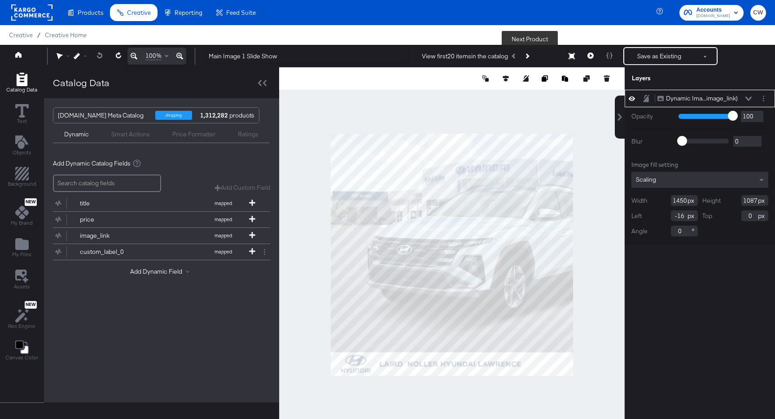
click at [528, 62] on button "Next Product" at bounding box center [527, 56] width 13 height 16
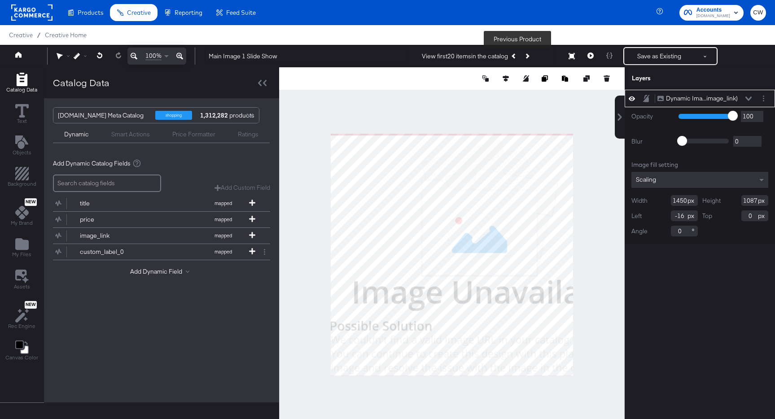
click at [517, 56] on icon "Previous Product" at bounding box center [514, 55] width 5 height 5
click at [529, 56] on icon "Next Product" at bounding box center [526, 55] width 5 height 5
click at [588, 56] on icon at bounding box center [590, 56] width 6 height 6
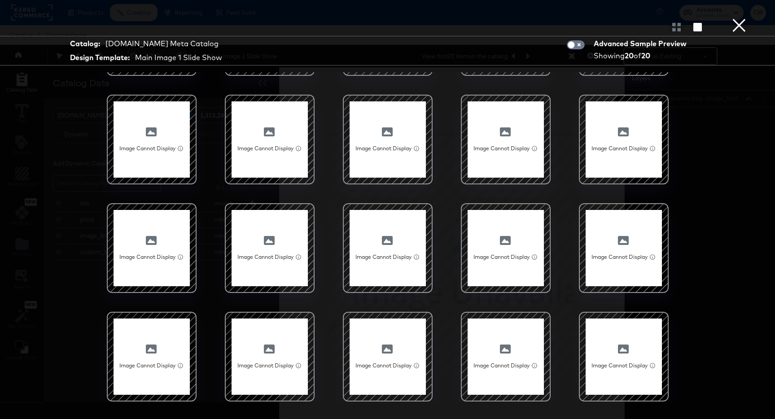
scroll to position [23, 0]
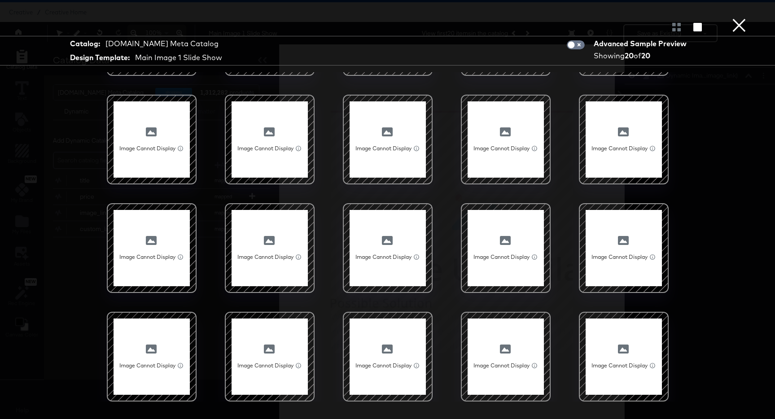
click at [742, 18] on button "×" at bounding box center [739, 9] width 18 height 18
